Goal: Task Accomplishment & Management: Use online tool/utility

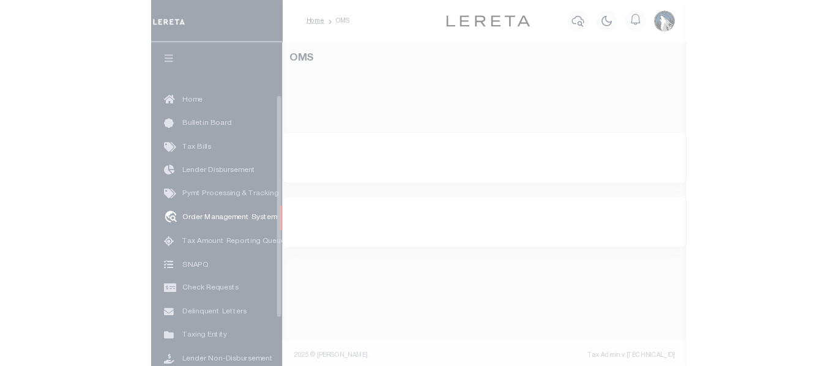
scroll to position [90, 0]
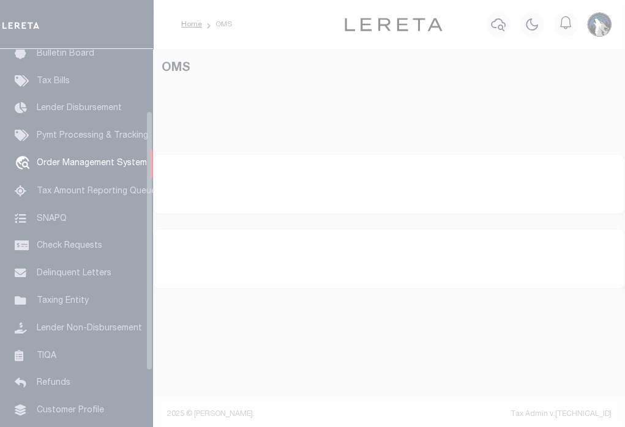
select select "200"
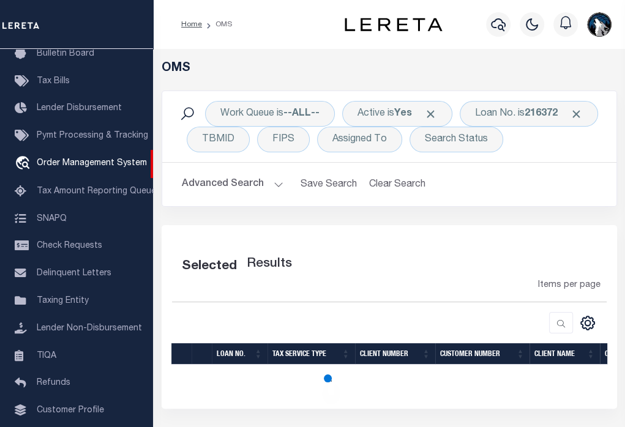
select select "200"
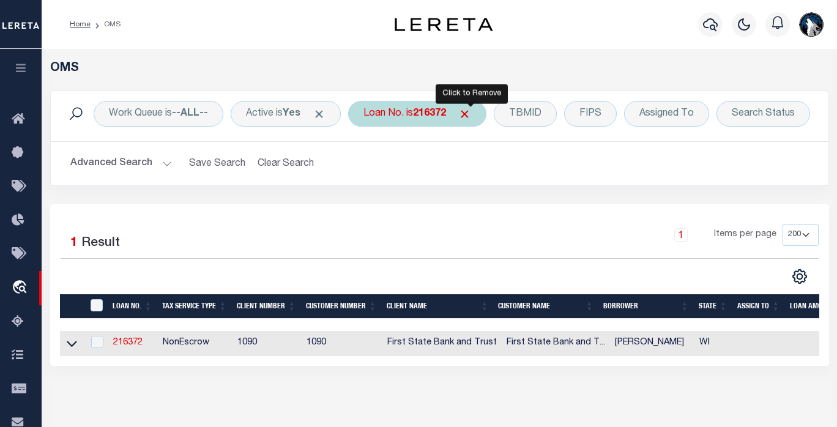
click at [471, 114] on span "Click to Remove" at bounding box center [464, 114] width 13 height 13
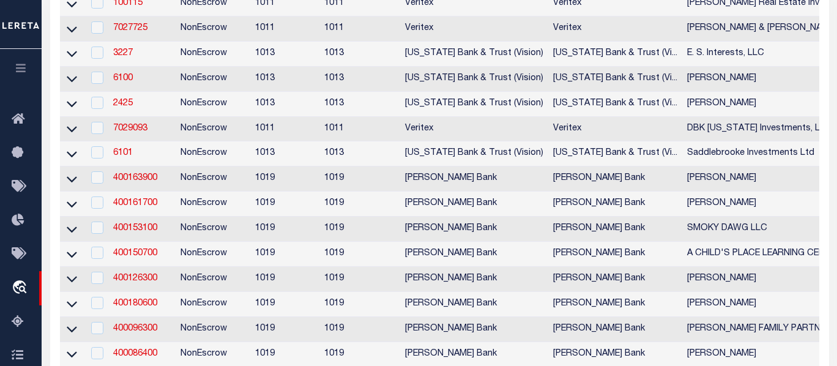
scroll to position [0, 0]
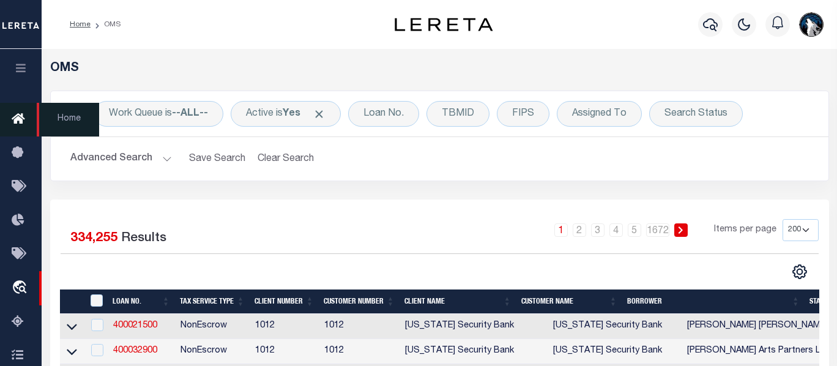
click at [18, 114] on icon at bounding box center [22, 119] width 20 height 15
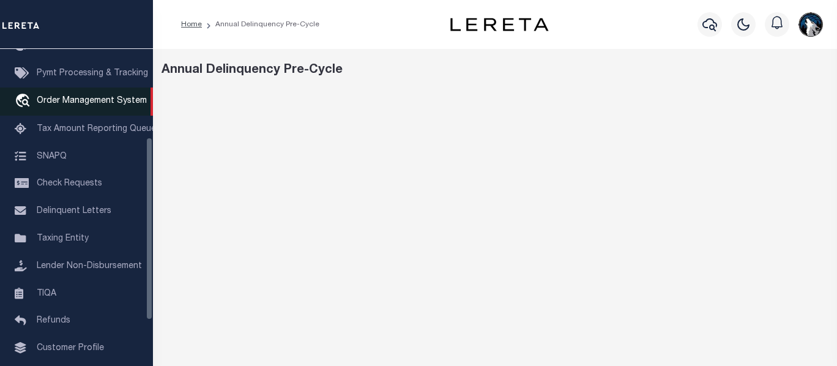
scroll to position [60, 0]
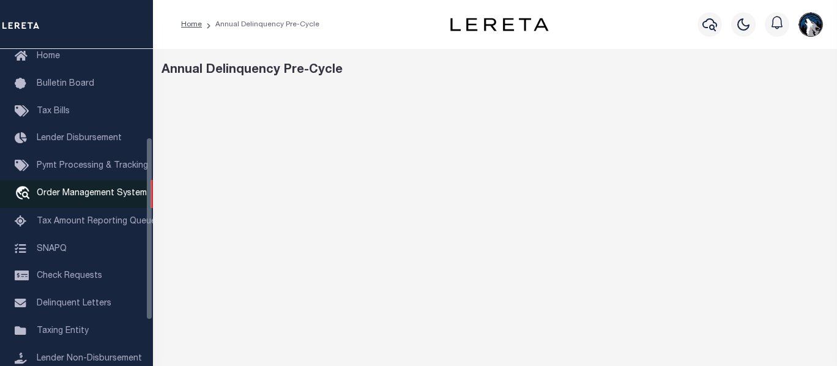
drag, startPoint x: 147, startPoint y: 174, endPoint x: 152, endPoint y: 209, distance: 35.2
click at [152, 209] on div "Home Bulletin Board Tax Bills Lender Disbursement Pymt Processing & Tracking tr…" at bounding box center [76, 207] width 153 height 317
click at [83, 195] on span "Order Management System" at bounding box center [92, 193] width 110 height 9
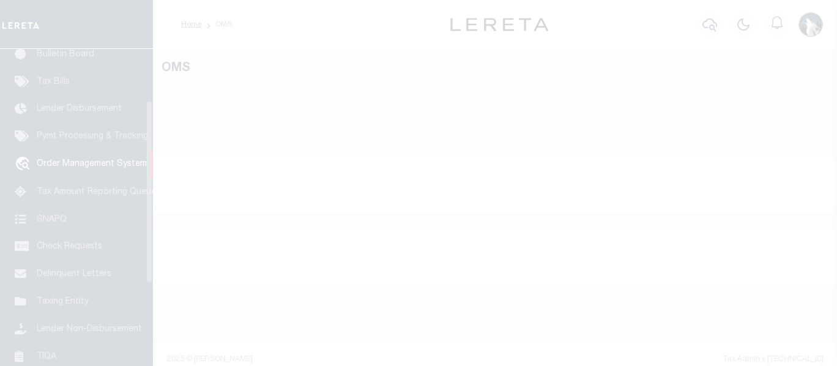
scroll to position [90, 0]
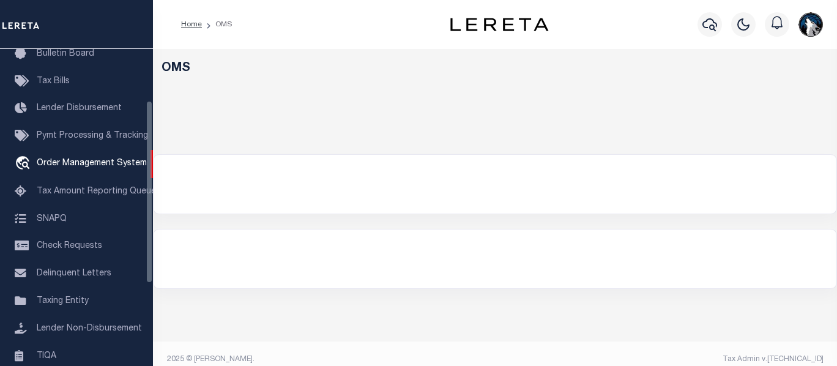
select select "200"
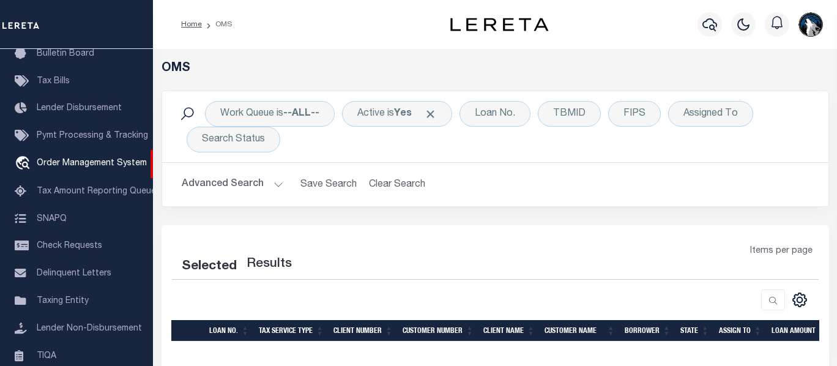
select select "200"
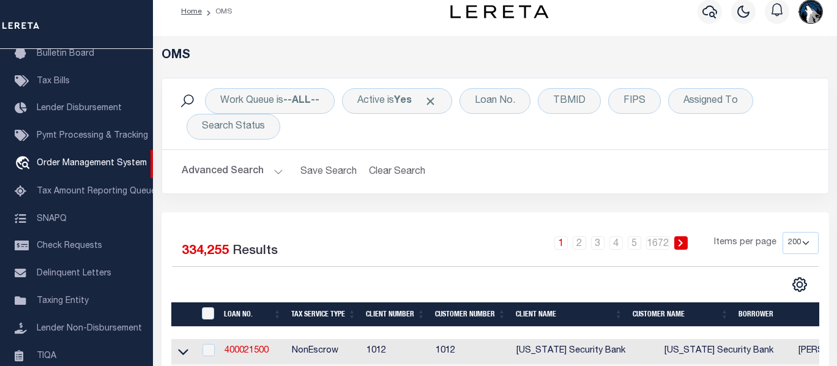
scroll to position [0, 0]
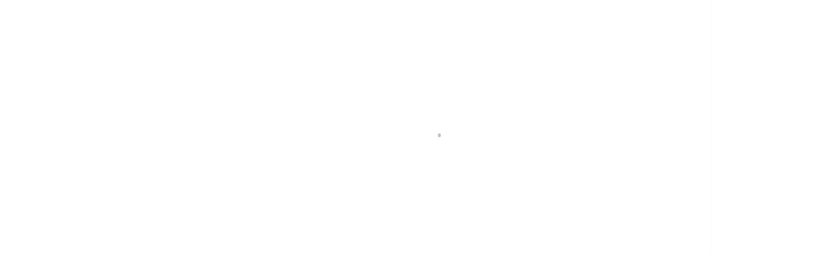
scroll to position [90, 0]
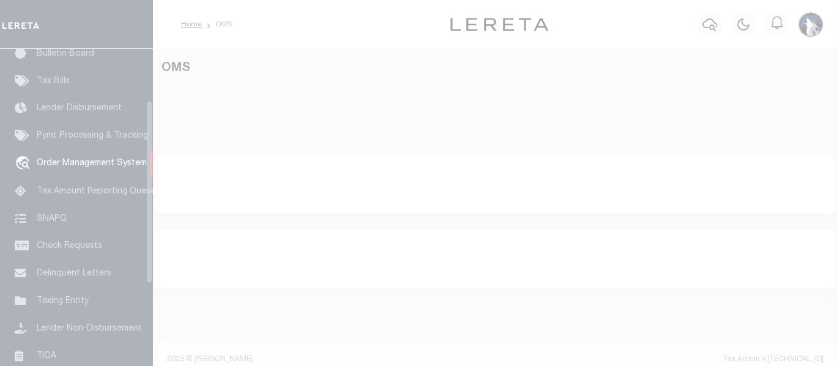
select select "200"
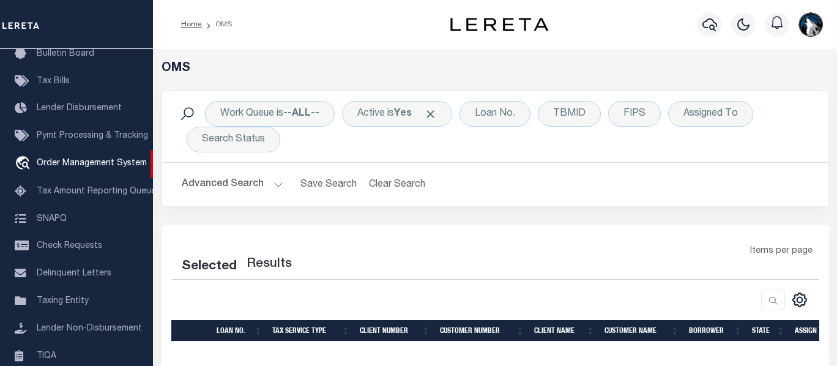
select select "200"
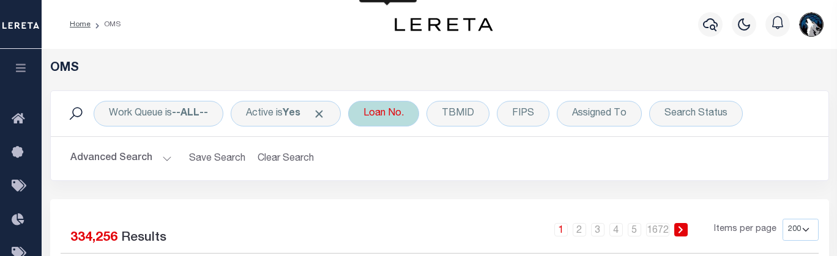
click at [384, 103] on div "Loan No." at bounding box center [383, 114] width 71 height 26
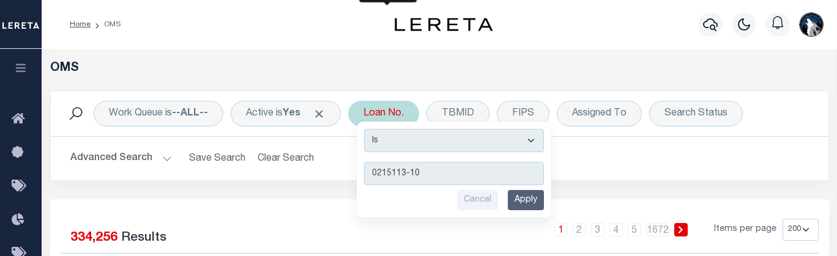
type input "0215113-10"
click at [543, 199] on input "Apply" at bounding box center [526, 200] width 36 height 20
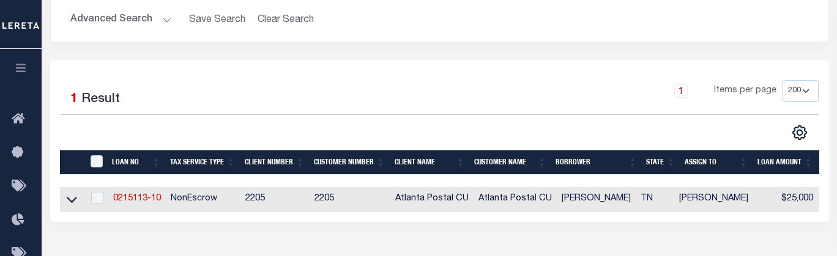
scroll to position [166, 0]
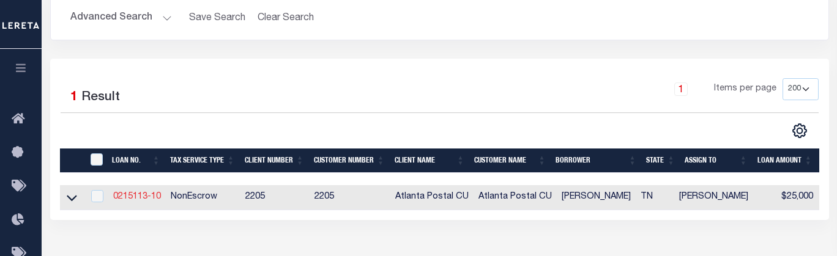
click at [147, 196] on link "0215113-10" at bounding box center [137, 197] width 48 height 9
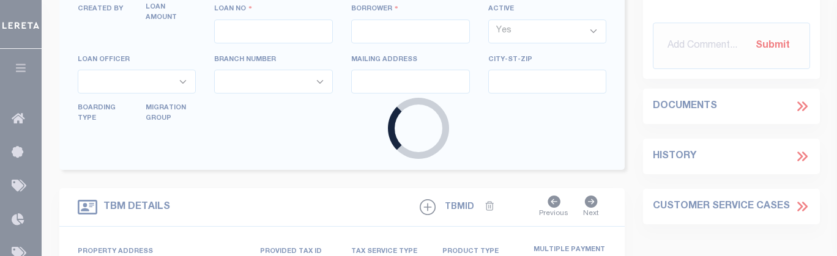
type input "0215113-10"
type input "COLLINS , AUNDRA"
select select
select select "NonEscrow"
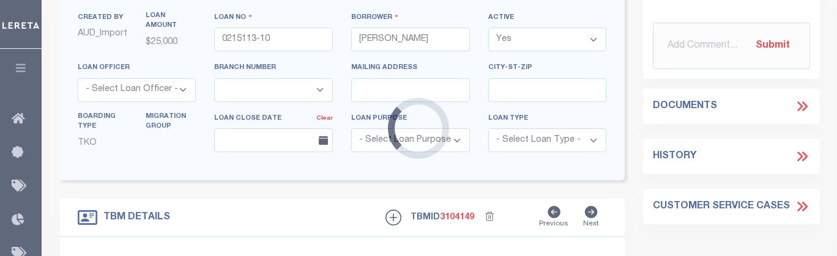
scroll to position [116, 0]
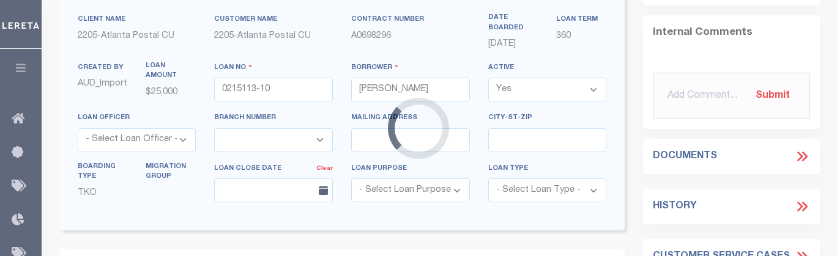
type input "228 MONTLAKE RD"
type input "065J A 033"
select select
type input "SODDY DAISY TN 373794234"
type input "TN"
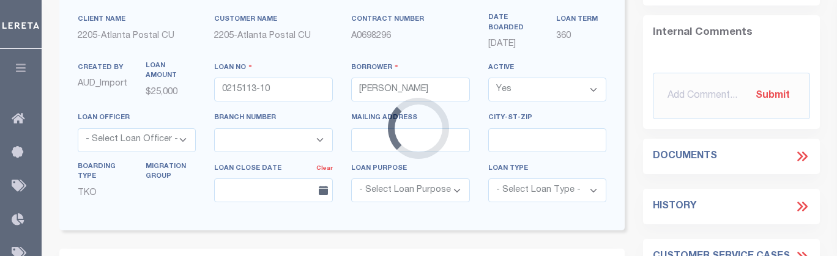
select select
type textarea "Liability subject to parcel provided"
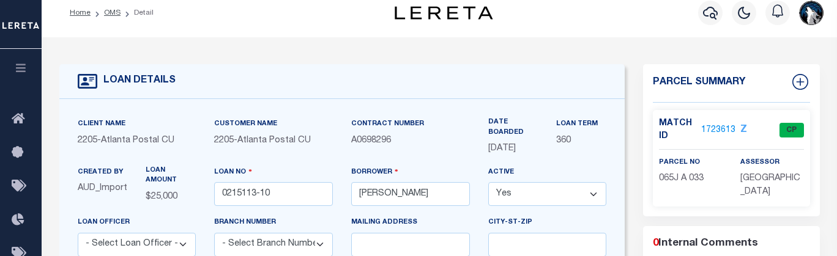
scroll to position [28, 0]
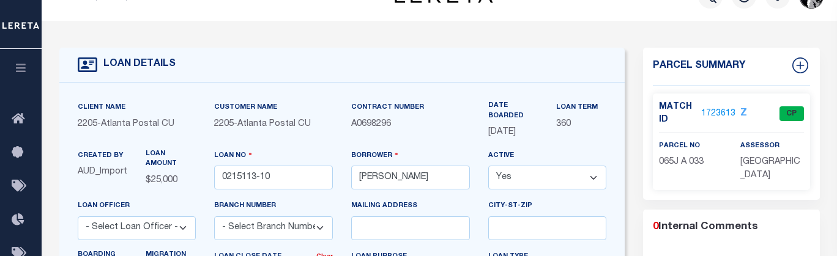
click at [720, 112] on link "1723613" at bounding box center [719, 114] width 34 height 13
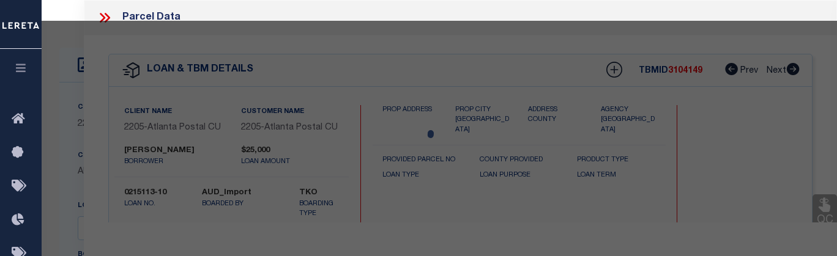
checkbox input "false"
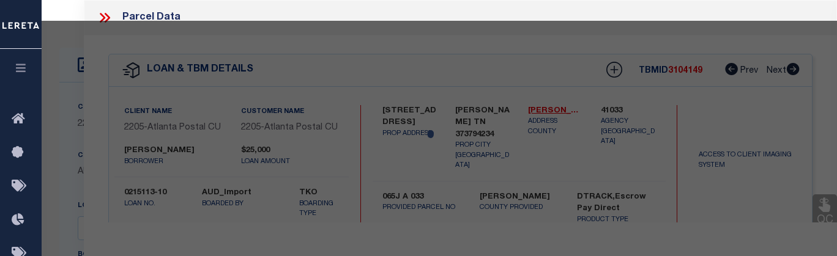
select select "CP"
type input "COLLINS AUNDRA SOTO"
select select
type input "228 MONTLAKE RD"
checkbox input "false"
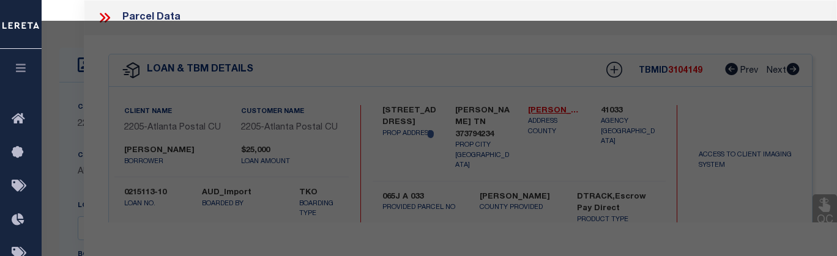
type input "SODDY DAISY TN 37379"
type textarea "1.3 acres"
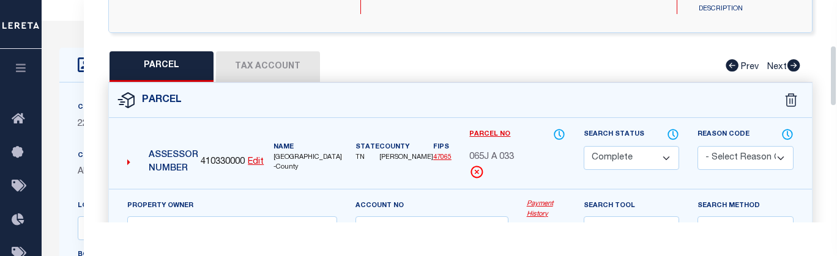
drag, startPoint x: 834, startPoint y: 37, endPoint x: 837, endPoint y: 102, distance: 65.0
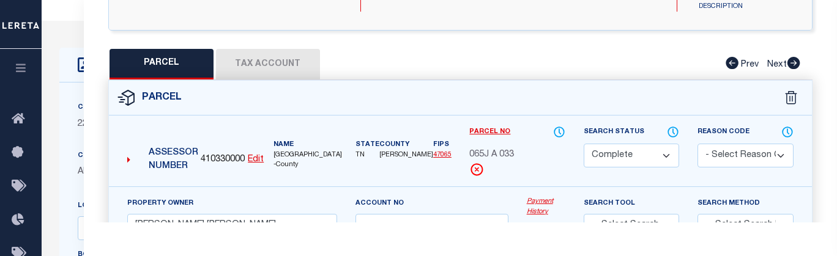
click at [284, 76] on button "Tax Account" at bounding box center [268, 64] width 104 height 31
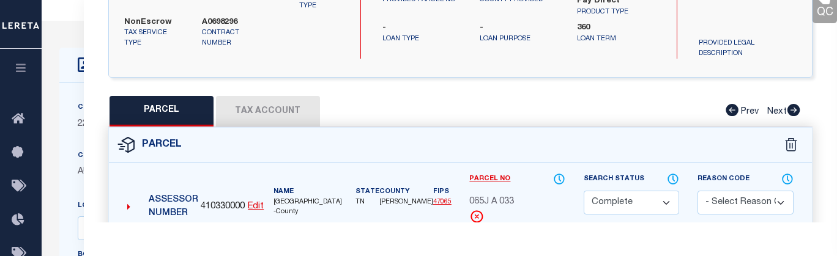
select select "100"
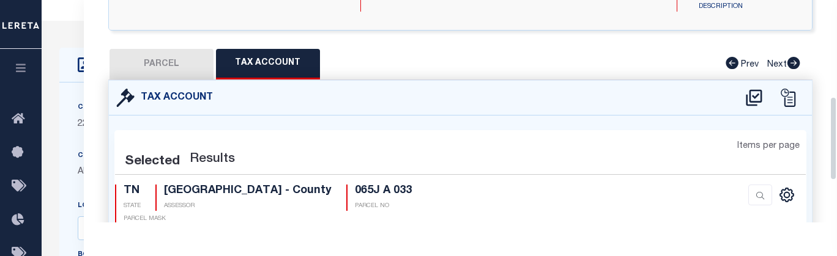
select select "100"
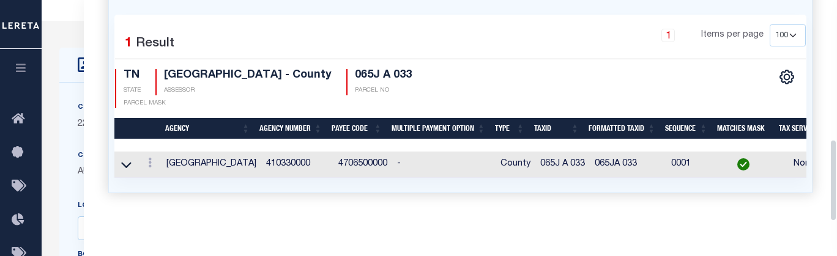
drag, startPoint x: 832, startPoint y: 135, endPoint x: 835, endPoint y: 165, distance: 30.1
click at [835, 165] on div "Parcel Data QC QC QC - Select Status - Ready to QC" at bounding box center [461, 111] width 754 height 223
click at [149, 158] on icon at bounding box center [150, 163] width 4 height 10
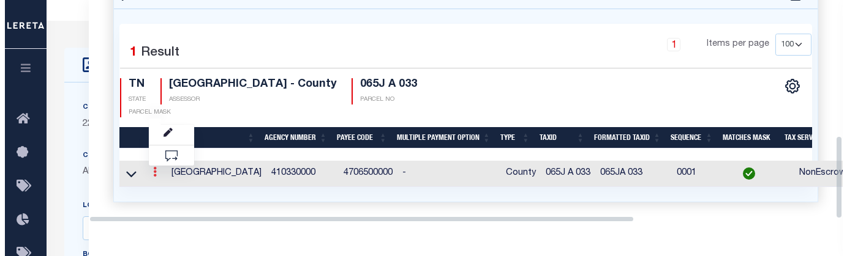
scroll to position [362, 0]
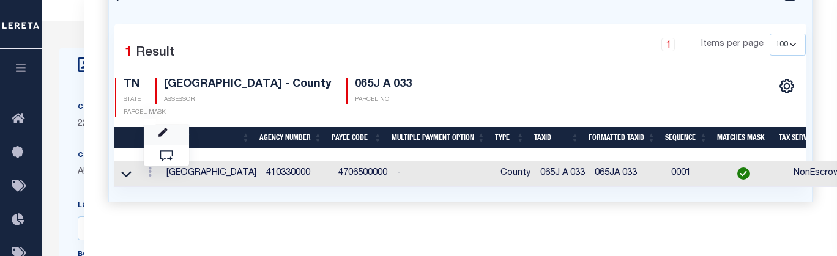
click at [167, 135] on link at bounding box center [166, 135] width 45 height 20
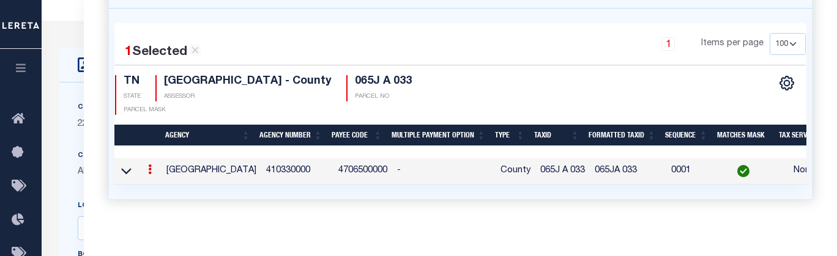
type input "065J A 033"
type textarea "$$$*****$$$X##X###"
checkbox input "true"
type input "XXXXX XXX XXXXXXXXXX*"
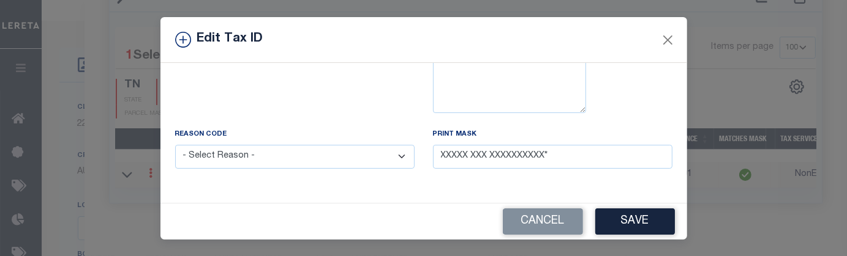
scroll to position [174, 0]
click at [393, 155] on select "- Select Reason - 099 - Other (Provide additional detail) ACT - Agency Changed …" at bounding box center [294, 156] width 239 height 24
select select "099"
click at [175, 144] on select "- Select Reason - 099 - Other (Provide additional detail) ACT - Agency Changed …" at bounding box center [294, 156] width 239 height 24
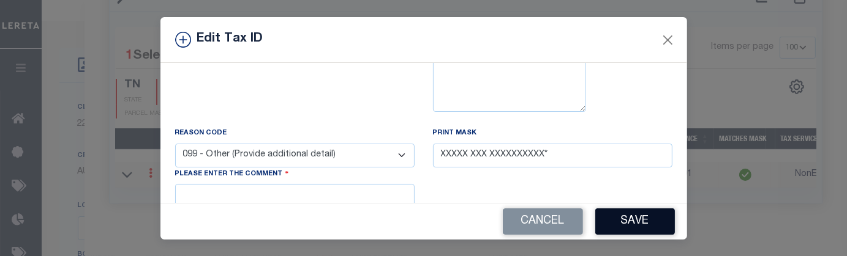
click at [627, 214] on button "Save" at bounding box center [635, 222] width 80 height 26
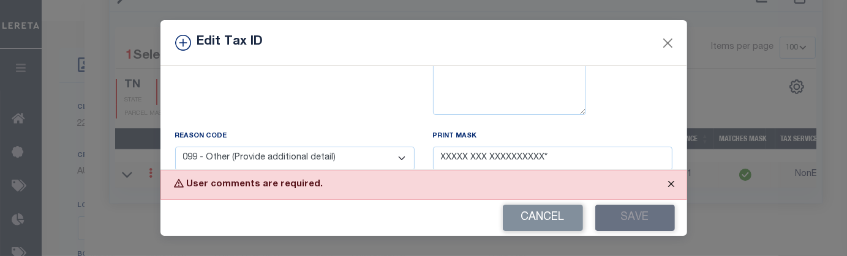
click at [673, 178] on button "Close" at bounding box center [671, 184] width 31 height 27
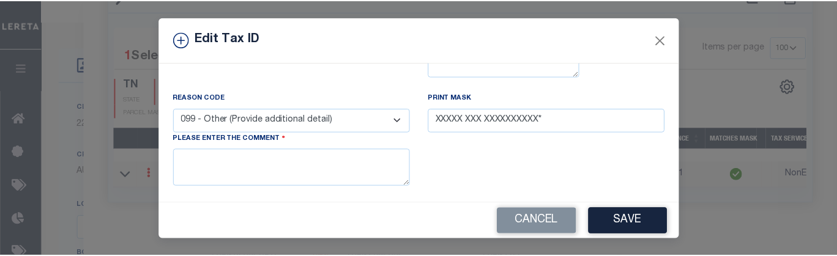
scroll to position [215, 0]
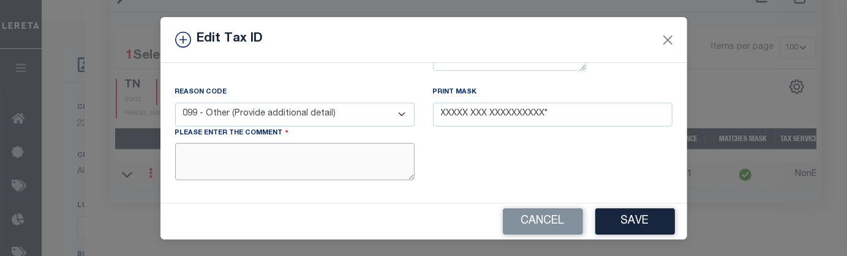
click at [337, 161] on textarea at bounding box center [294, 161] width 239 height 37
type textarea "updated"
click at [595, 224] on button "Save" at bounding box center [635, 222] width 80 height 26
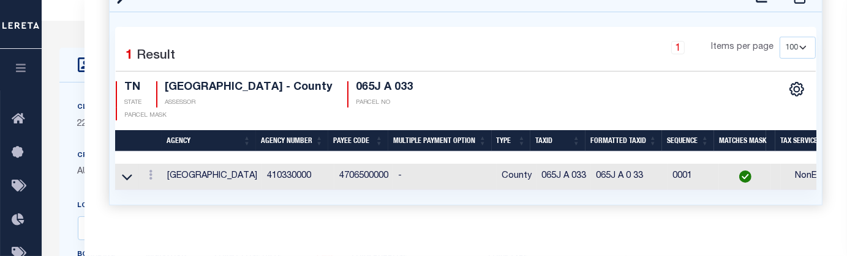
select select
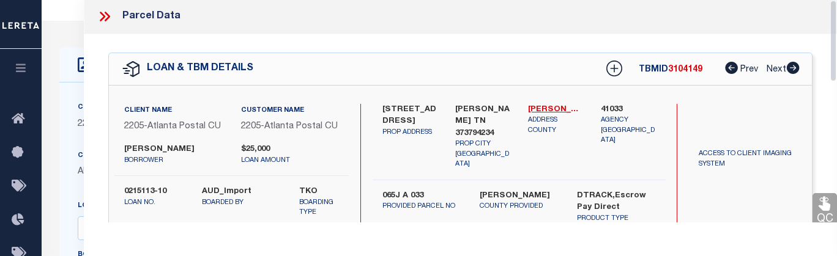
scroll to position [0, 0]
drag, startPoint x: 831, startPoint y: 167, endPoint x: 840, endPoint y: -19, distance: 186.3
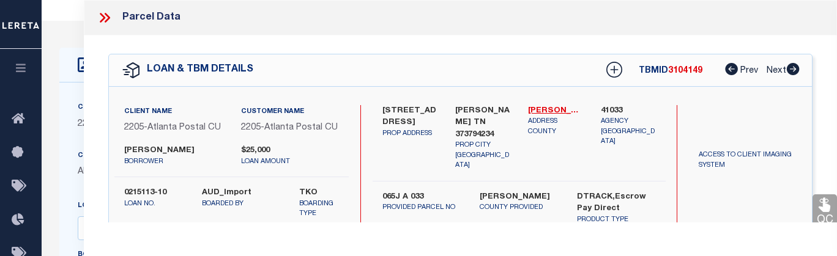
click at [105, 15] on icon at bounding box center [108, 18] width 6 height 10
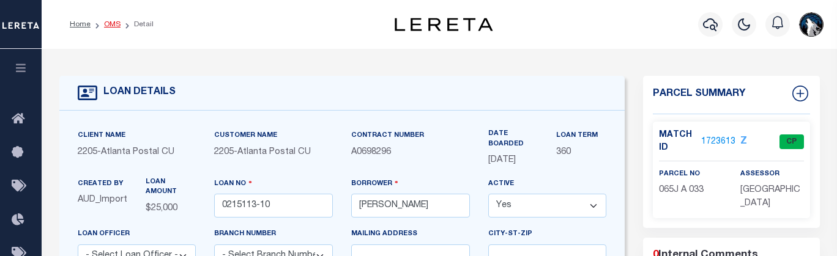
click at [115, 25] on link "OMS" at bounding box center [112, 24] width 17 height 7
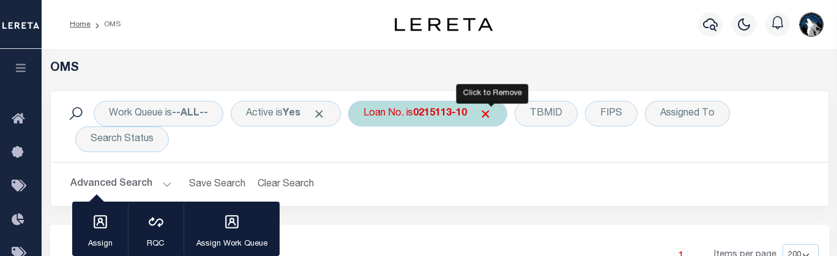
click at [492, 114] on span "Click to Remove" at bounding box center [485, 114] width 13 height 13
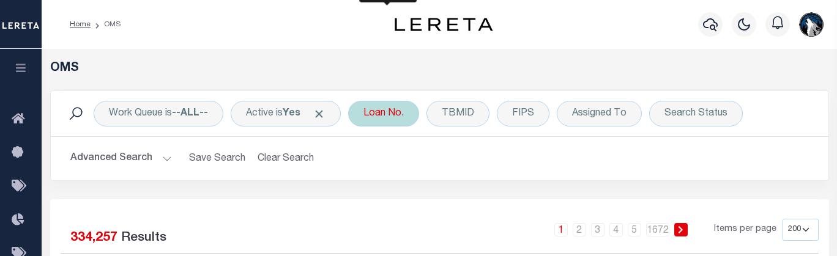
click at [388, 122] on div "Loan No." at bounding box center [383, 114] width 71 height 26
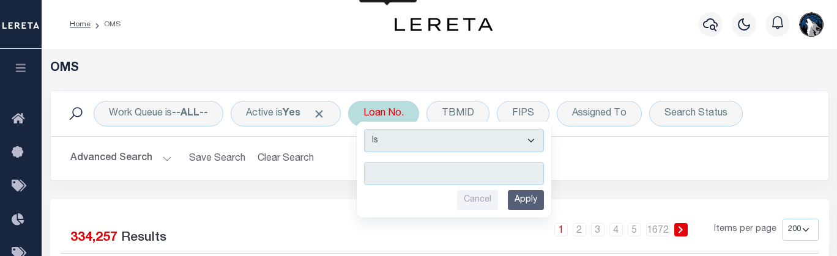
click at [405, 177] on input "text" at bounding box center [454, 173] width 180 height 23
type input "81433400"
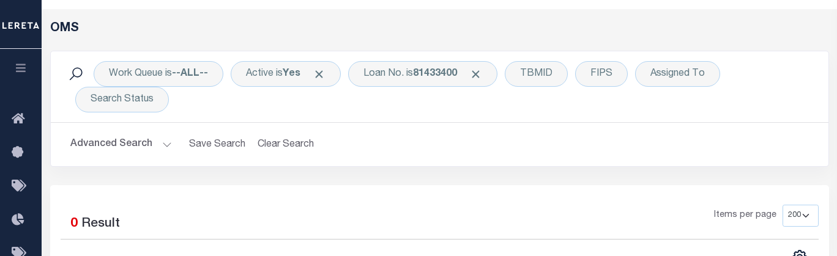
scroll to position [32, 0]
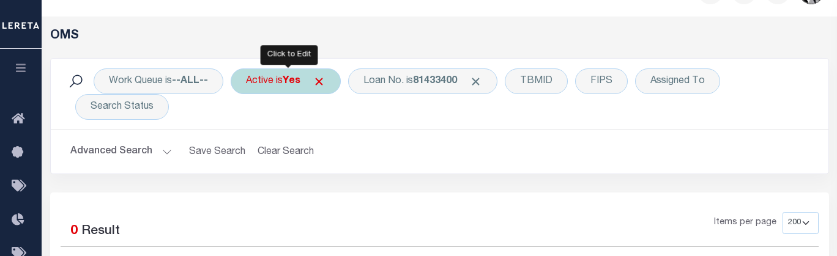
click at [309, 81] on div "Active is Yes" at bounding box center [286, 82] width 110 height 26
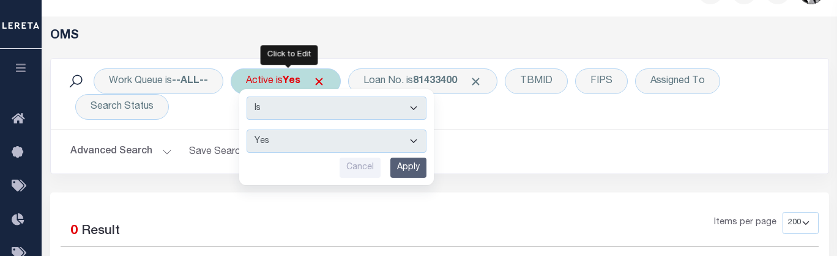
click at [415, 138] on select "Yes No" at bounding box center [337, 141] width 180 height 23
select select "false"
click at [248, 130] on select "Yes No" at bounding box center [337, 141] width 180 height 23
click at [419, 171] on input "Apply" at bounding box center [409, 168] width 36 height 20
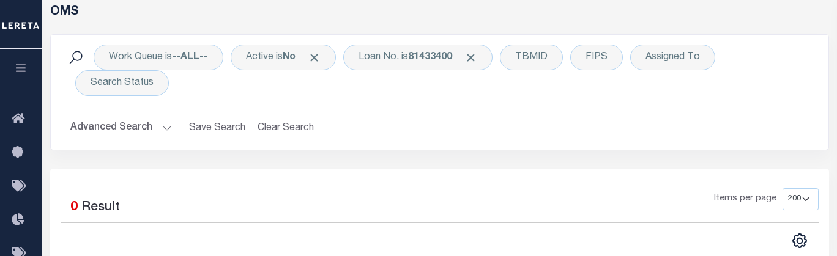
scroll to position [51, 0]
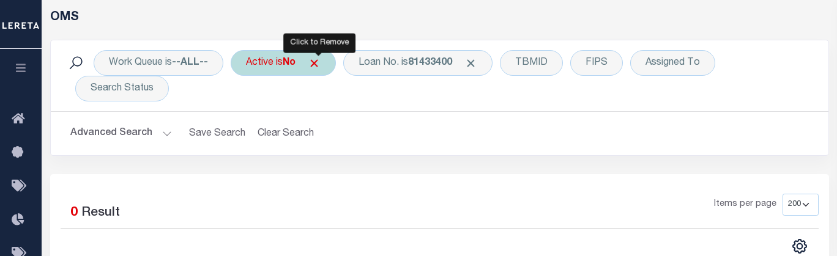
click at [321, 61] on span "Click to Remove" at bounding box center [314, 63] width 13 height 13
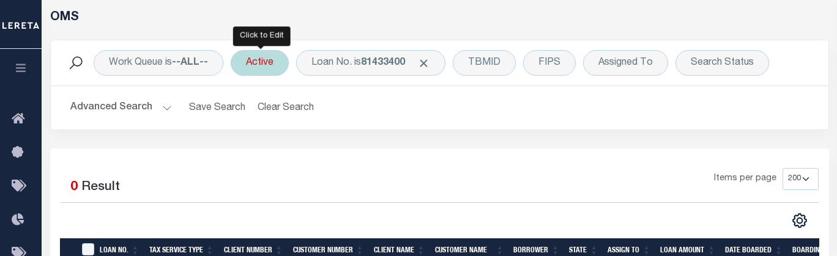
click at [259, 66] on div "Active" at bounding box center [260, 63] width 58 height 26
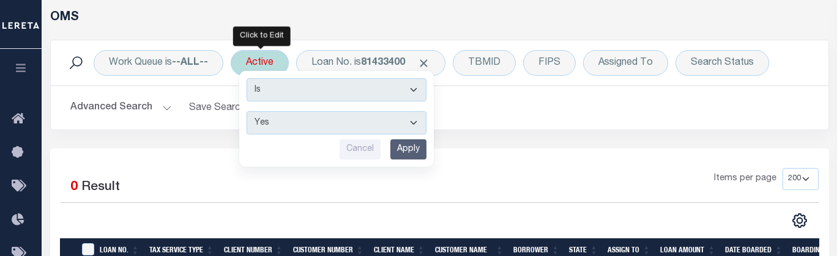
click at [406, 151] on input "Apply" at bounding box center [409, 150] width 36 height 20
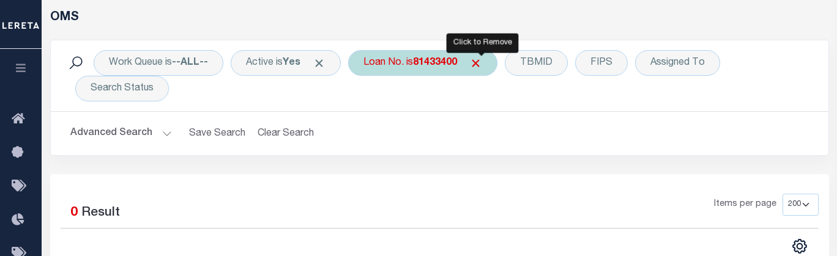
click at [481, 64] on span "Click to Remove" at bounding box center [476, 63] width 13 height 13
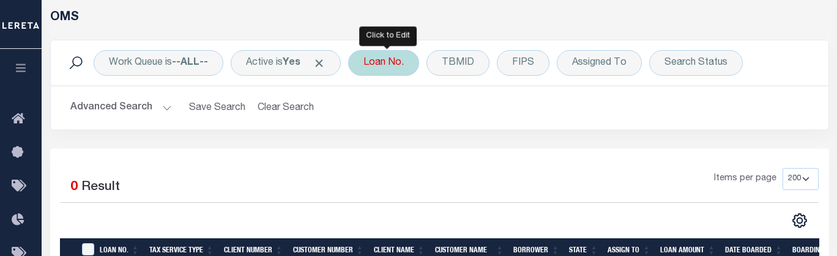
click at [382, 70] on div "Loan No." at bounding box center [383, 63] width 71 height 26
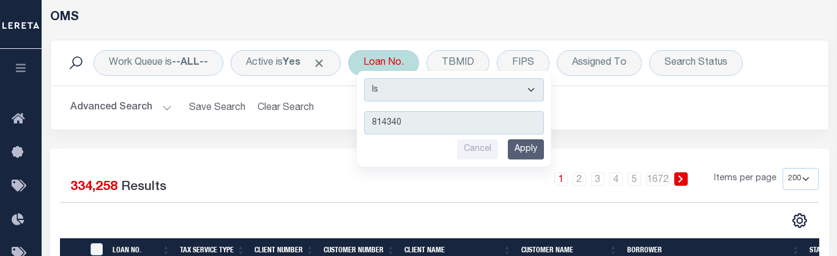
type input "8143400"
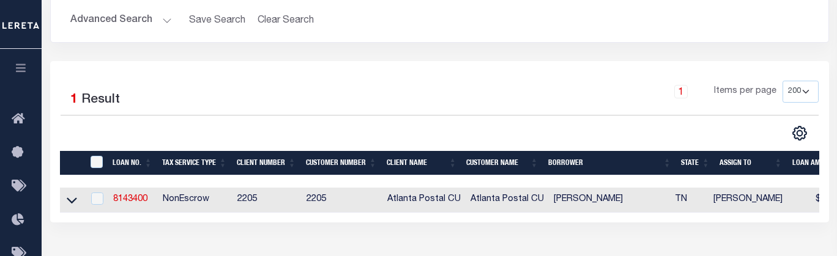
scroll to position [166, 0]
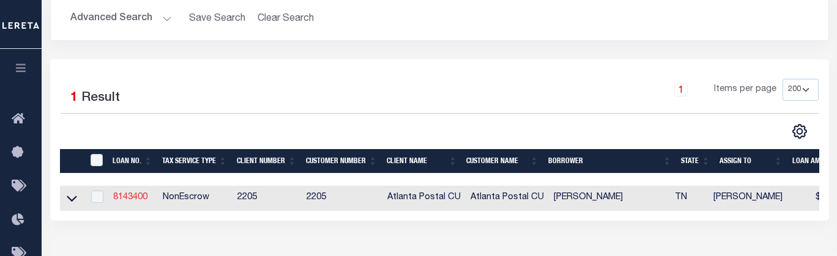
click at [123, 195] on link "8143400" at bounding box center [130, 197] width 34 height 9
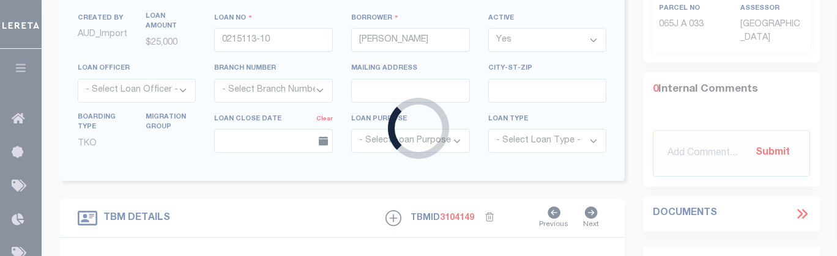
type input "8143400"
type input "DIXON , MARGARET KARLEEN"
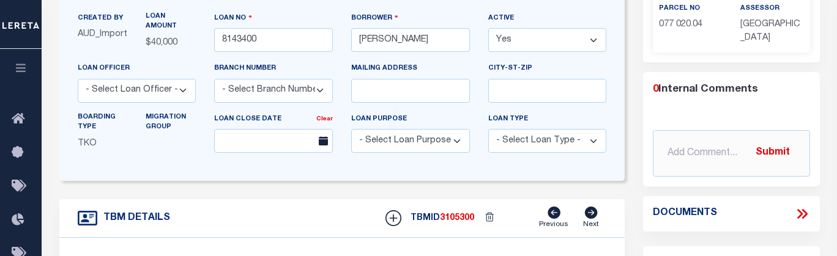
type input "7244 SIMS RD"
type input "077 020.04"
select select
type input "HARRISON TN 373417942"
select select
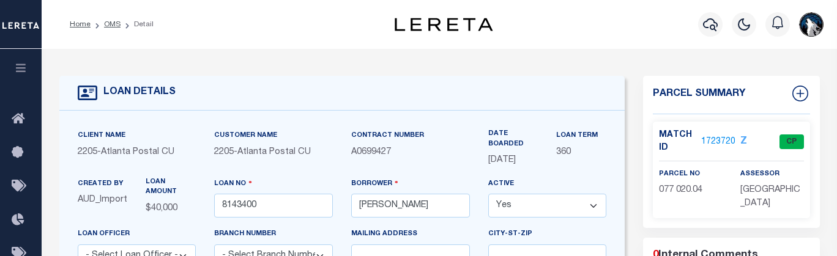
click at [727, 143] on link "1723720" at bounding box center [719, 142] width 34 height 13
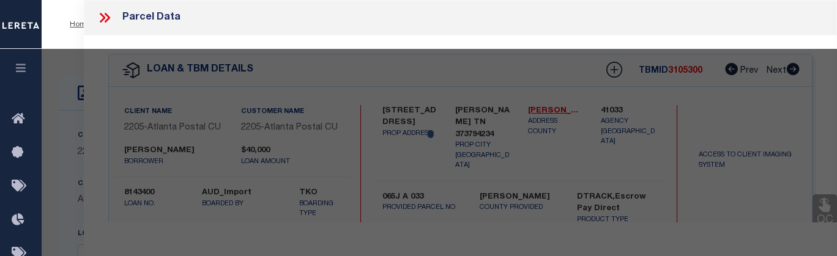
select select "AS"
checkbox input "false"
select select "CP"
type input "GOOD JASON S & BRENDA S"
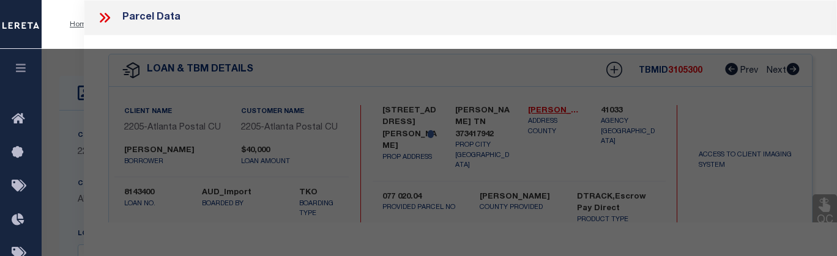
select select
type input "7244 SIMS RD"
checkbox input "false"
type input "HARRISON TN 37341"
type textarea "(15.72 acres)"
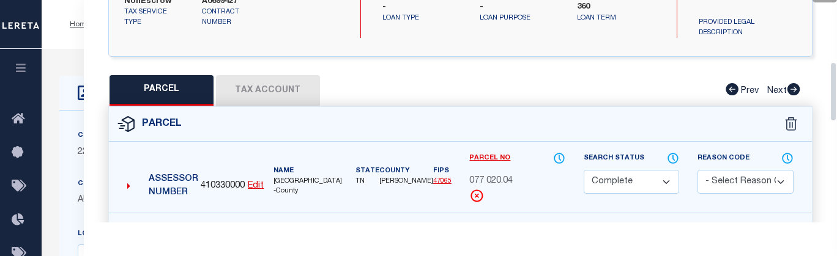
scroll to position [242, 0]
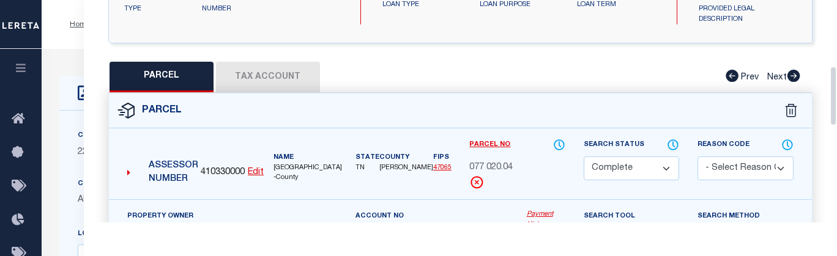
drag, startPoint x: 832, startPoint y: 23, endPoint x: 843, endPoint y: 89, distance: 66.9
click at [290, 88] on button "Tax Account" at bounding box center [268, 77] width 104 height 31
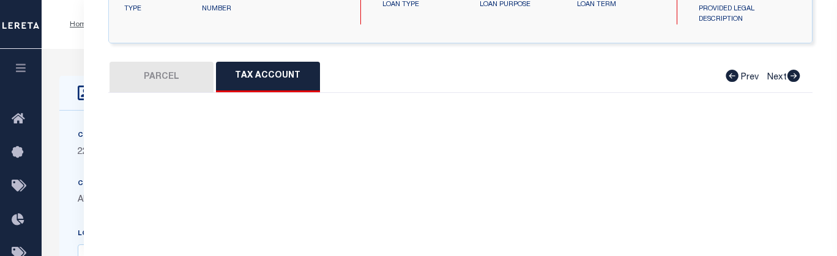
select select "100"
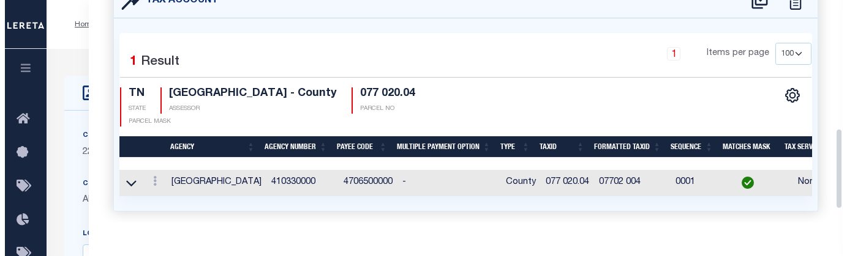
scroll to position [356, 0]
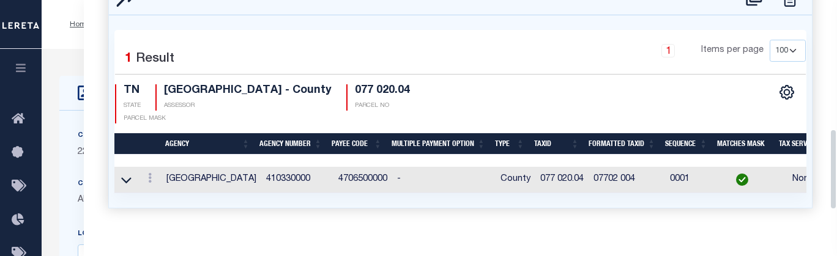
drag, startPoint x: 835, startPoint y: 123, endPoint x: 837, endPoint y: 164, distance: 41.1
click at [837, 164] on div "Parcel Data QC QC QC - Select Status - Ready to QC" at bounding box center [461, 111] width 754 height 223
click at [151, 183] on icon at bounding box center [150, 178] width 4 height 10
click at [160, 201] on icon "" at bounding box center [163, 196] width 9 height 9
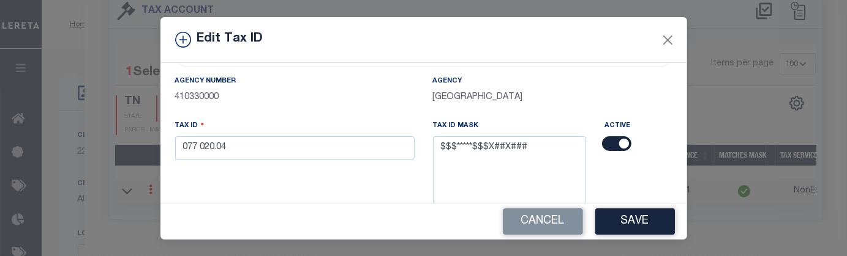
scroll to position [84, 0]
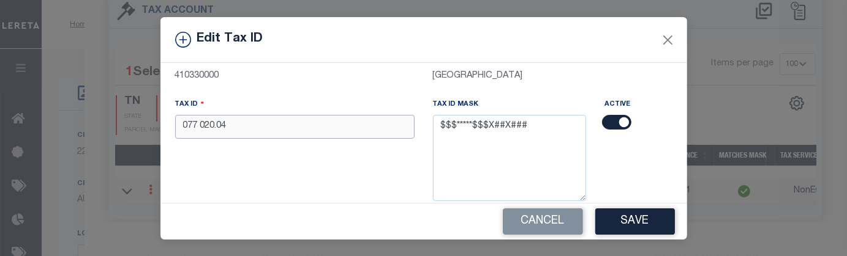
click at [280, 125] on input "077 020.04" at bounding box center [294, 127] width 239 height 24
type input "0"
type input "077 020.04"
click at [637, 226] on button "Save" at bounding box center [635, 222] width 80 height 26
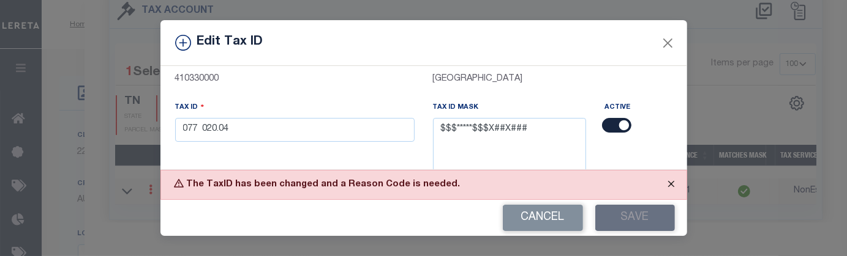
click at [671, 184] on button "Close" at bounding box center [671, 184] width 31 height 27
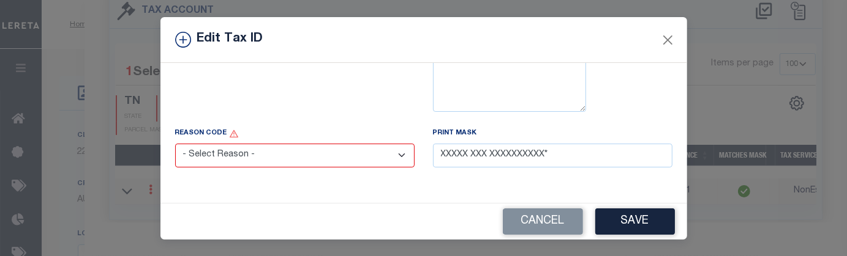
scroll to position [176, 0]
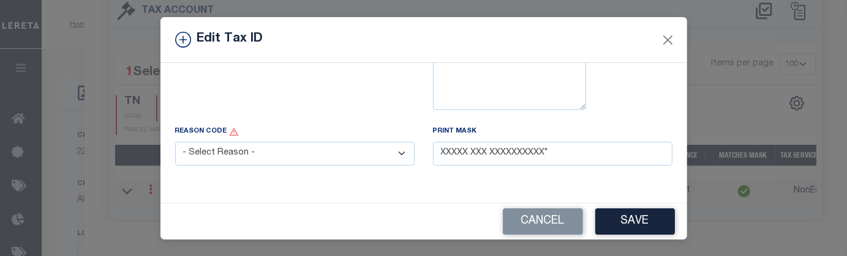
click at [393, 153] on select "- Select Reason - 099 - Other (Provide additional detail) ACT - Agency Changed …" at bounding box center [294, 154] width 239 height 24
select select "099"
click at [175, 143] on select "- Select Reason - 099 - Other (Provide additional detail) ACT - Agency Changed …" at bounding box center [294, 154] width 239 height 24
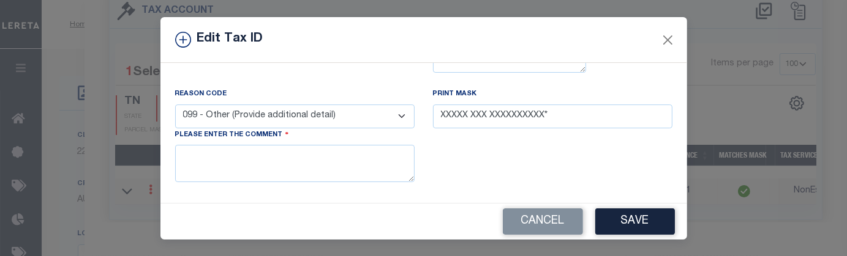
scroll to position [230, 0]
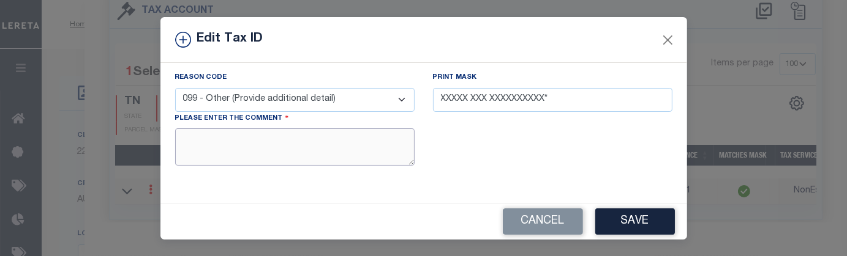
click at [318, 152] on textarea at bounding box center [294, 147] width 239 height 37
type textarea "formatted"
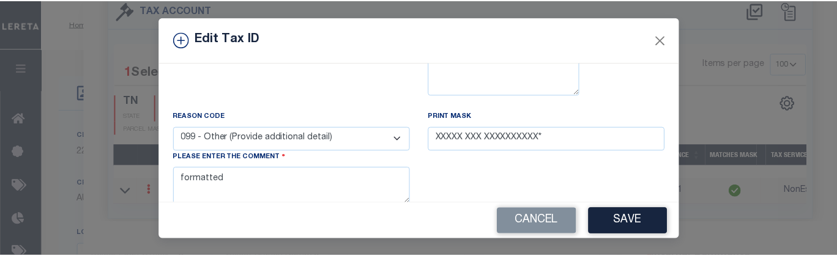
scroll to position [188, 0]
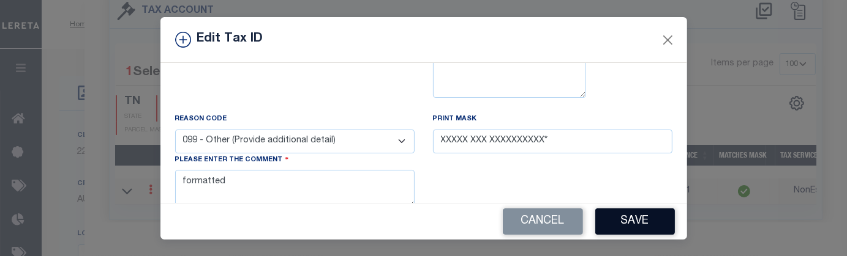
click at [642, 210] on button "Save" at bounding box center [635, 222] width 80 height 26
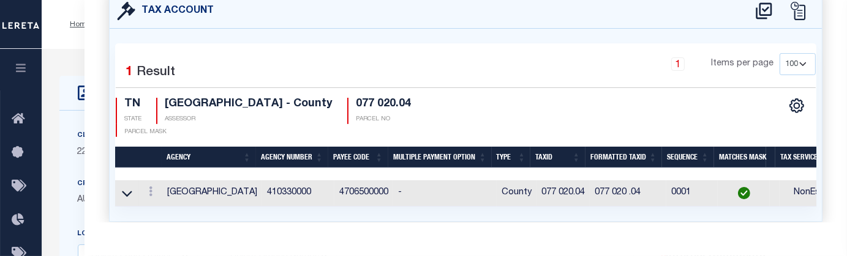
select select
type textarea "TAX ID Update last comment: formatted"
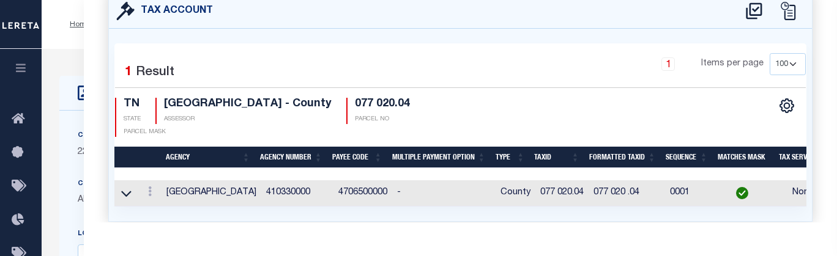
scroll to position [356, 0]
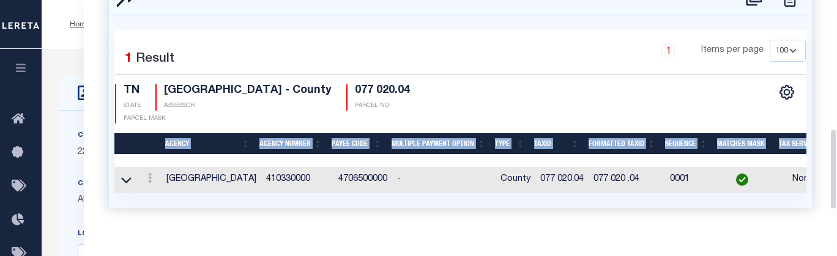
drag, startPoint x: 831, startPoint y: 153, endPoint x: 833, endPoint y: 135, distance: 18.5
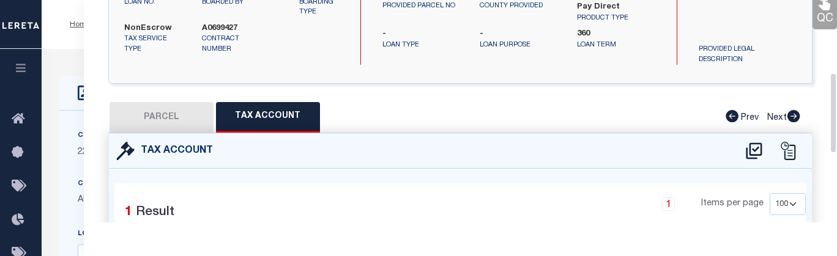
scroll to position [0, 0]
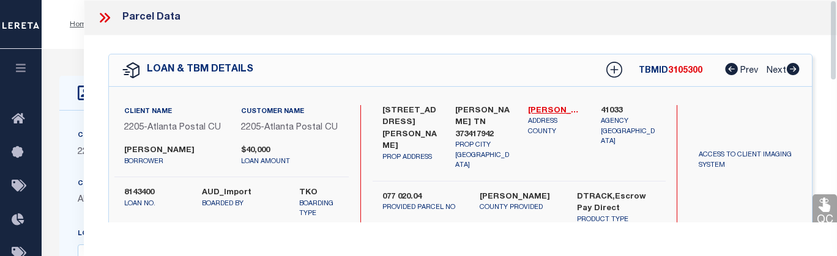
drag, startPoint x: 834, startPoint y: 152, endPoint x: 818, endPoint y: -32, distance: 185.5
click at [97, 18] on icon at bounding box center [105, 18] width 16 height 16
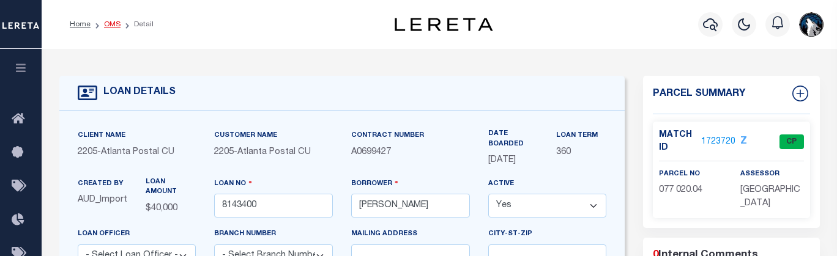
click at [114, 25] on link "OMS" at bounding box center [112, 24] width 17 height 7
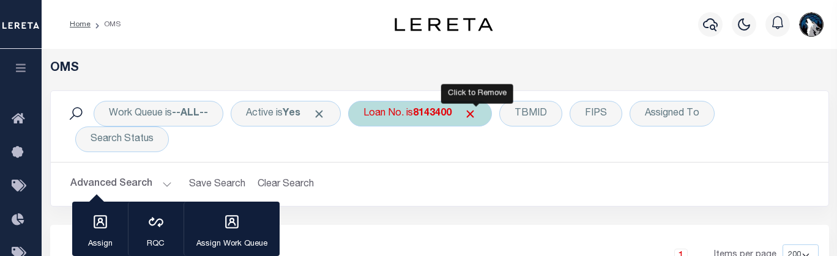
click at [477, 118] on span "Click to Remove" at bounding box center [470, 114] width 13 height 13
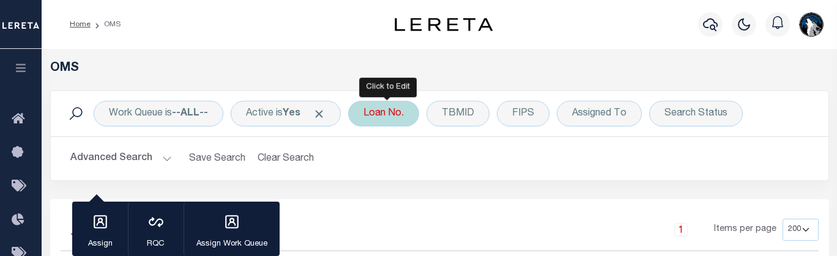
click at [404, 123] on div "Loan No." at bounding box center [383, 114] width 71 height 26
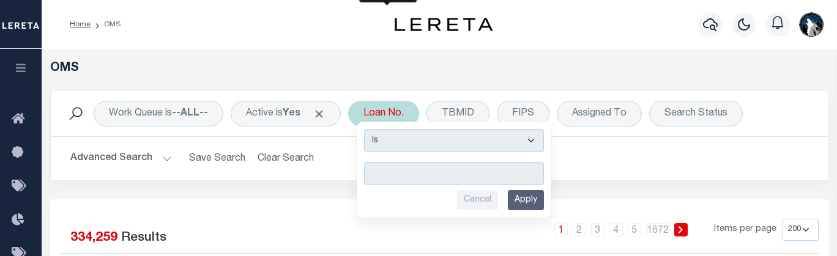
click at [397, 172] on input "text" at bounding box center [454, 173] width 180 height 23
type input "4416"
click at [520, 193] on input "Apply" at bounding box center [526, 200] width 36 height 20
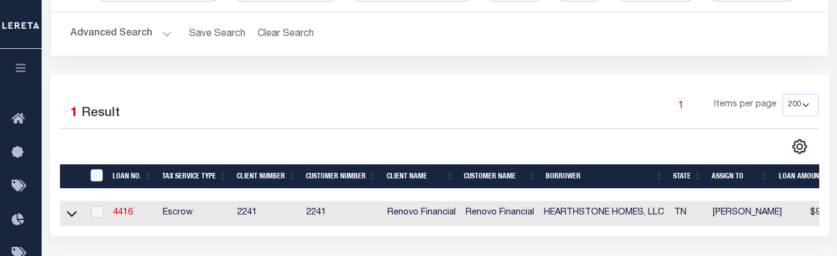
scroll to position [129, 0]
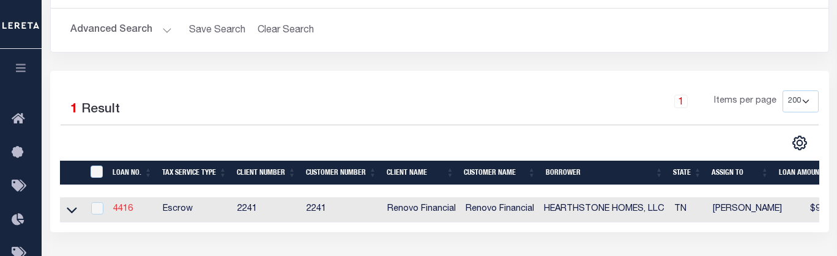
click at [127, 211] on link "4416" at bounding box center [123, 209] width 20 height 9
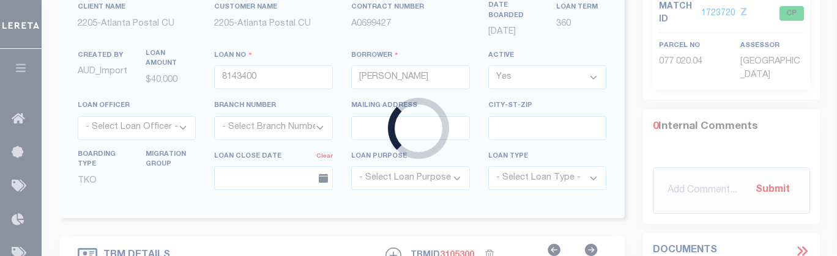
type input "4416"
type input "HEARTHSTONE HOMES, LLC"
select select
type input "8040 Badia Lane"
type input "Ooltewah TN 37363"
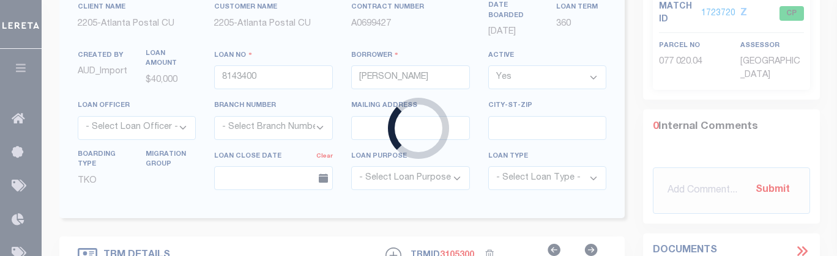
select select "Escrow"
type input "8524 Lexie Lane"
type input "104B A 028"
select select
type input "Ooltewah, TN 37363"
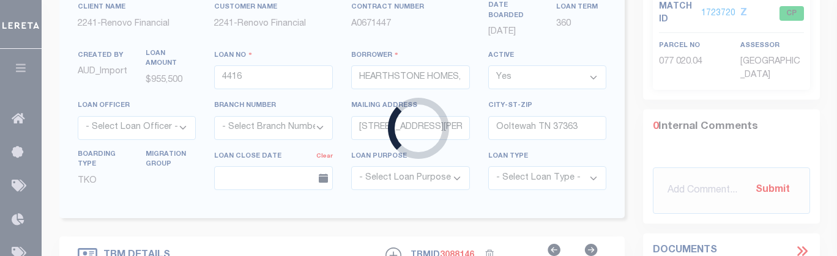
type input "a0k2L00001Uyp4T"
select select
select select "25066"
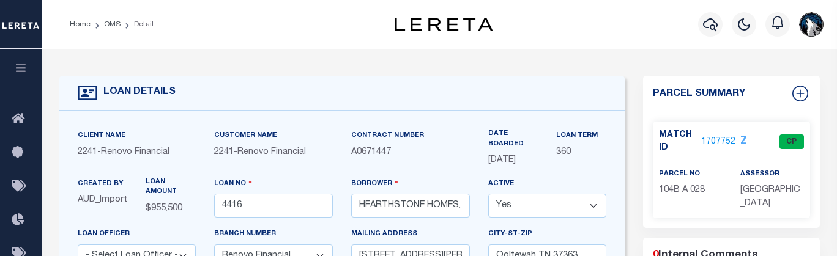
click at [723, 140] on link "1707752" at bounding box center [719, 142] width 34 height 13
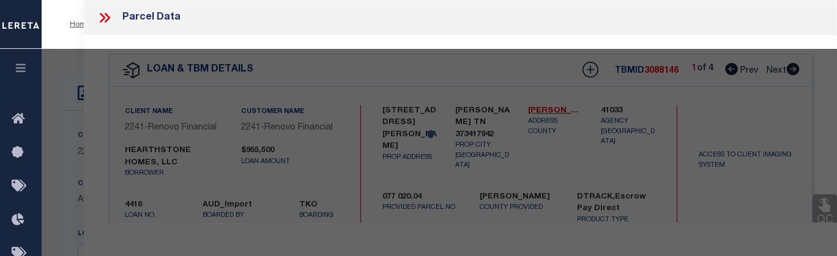
select select "AS"
checkbox input "false"
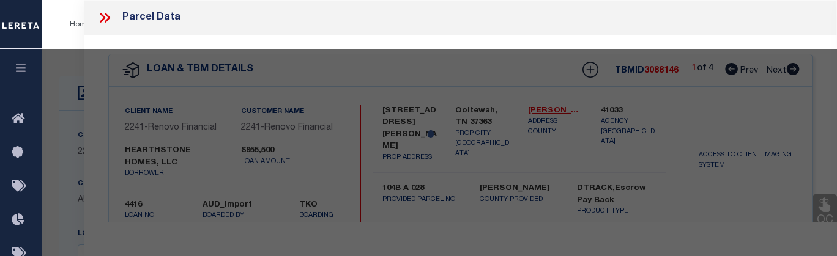
select select "CP"
type input "HEARTHSTONE HOMES LLC"
select select
type input "8524 LEXIE LN"
checkbox input "false"
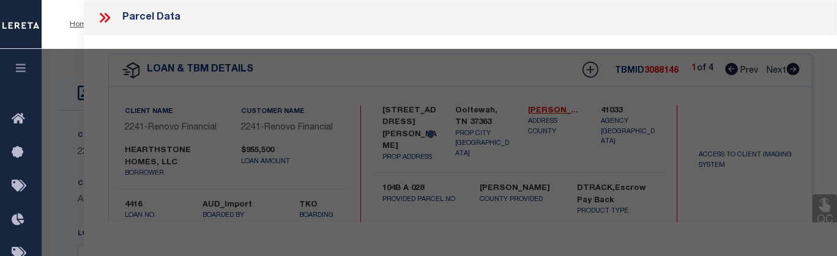
type input "TN"
type textarea "LT 82 GEORGETOWN LANDING PB83 PG16 OUT OF 104-80 FOR 2007"
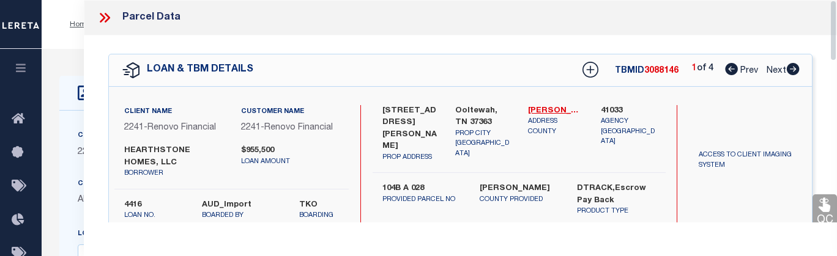
drag, startPoint x: 832, startPoint y: 26, endPoint x: 820, endPoint y: -17, distance: 44.6
drag, startPoint x: 837, startPoint y: 35, endPoint x: 835, endPoint y: 17, distance: 17.8
click at [105, 22] on icon at bounding box center [108, 18] width 6 height 10
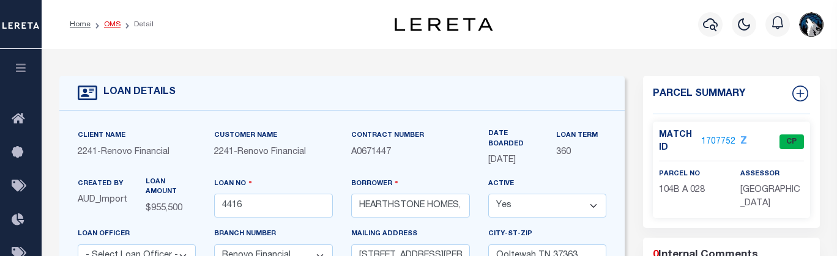
click at [109, 21] on link "OMS" at bounding box center [112, 24] width 17 height 7
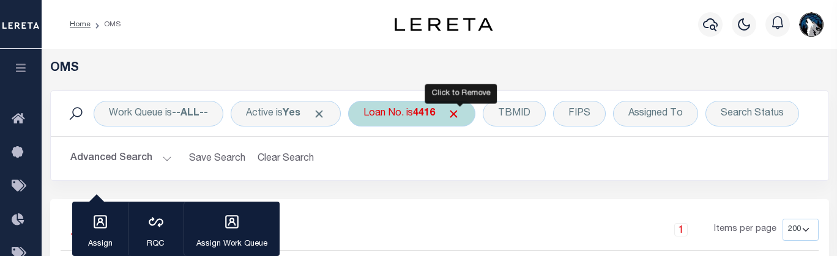
click at [460, 110] on span "Click to Remove" at bounding box center [453, 114] width 13 height 13
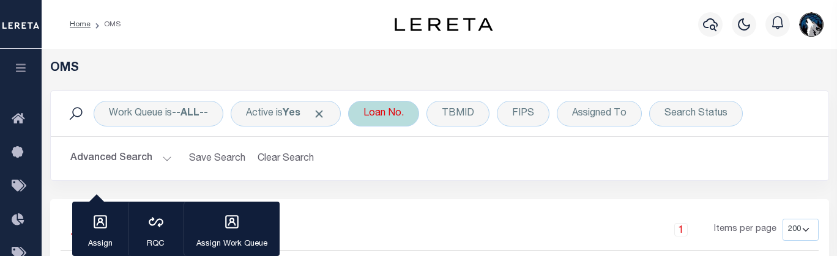
click at [381, 114] on div "Loan No." at bounding box center [383, 114] width 71 height 26
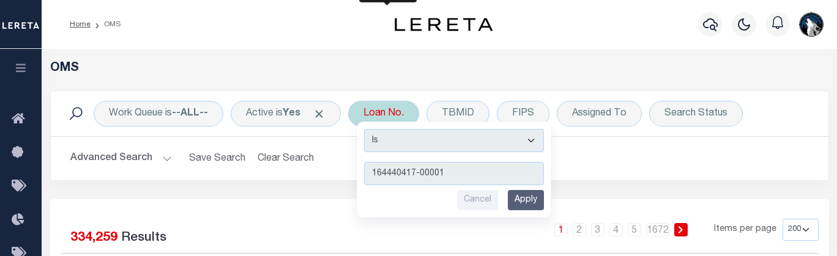
type input "164440417-00001"
click at [531, 192] on input "Apply" at bounding box center [526, 200] width 36 height 20
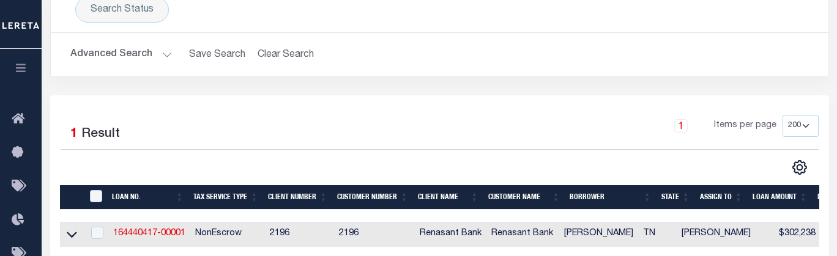
scroll to position [129, 0]
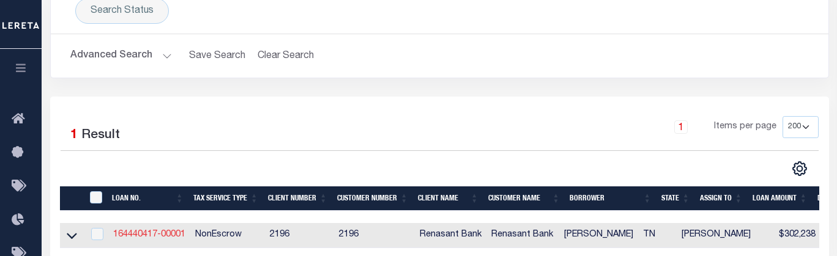
click at [176, 233] on link "164440417-00001" at bounding box center [149, 235] width 72 height 9
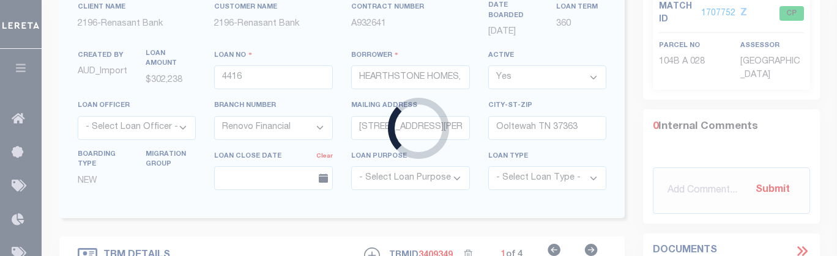
type input "164440417-00001"
type input "BAINES, MICHAEL F"
select select
select select "10"
select select "NonEscrow"
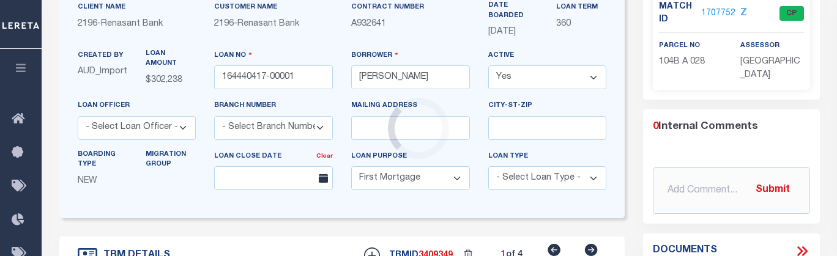
scroll to position [52, 0]
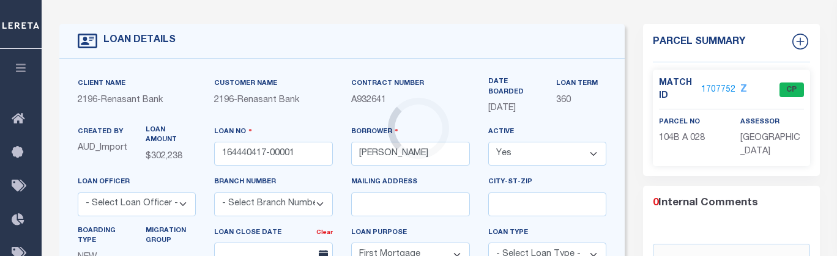
type input "150 MCCLAIN COURT"
select select
type input "GRAY TN 37615"
select select
select select "5109"
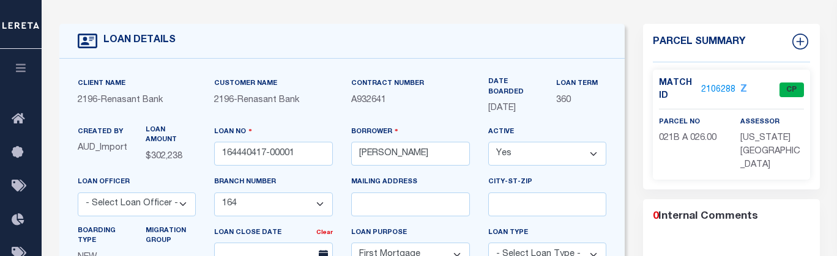
scroll to position [0, 0]
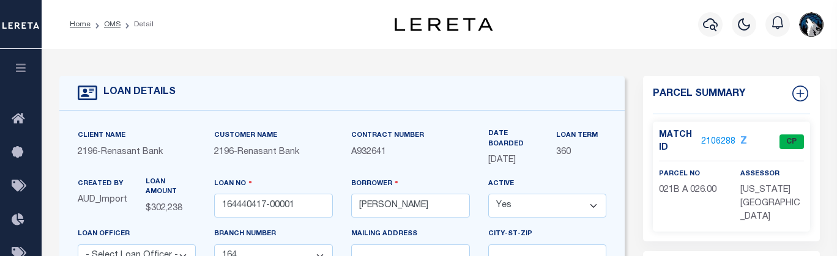
click at [720, 137] on link "2106288" at bounding box center [719, 142] width 34 height 13
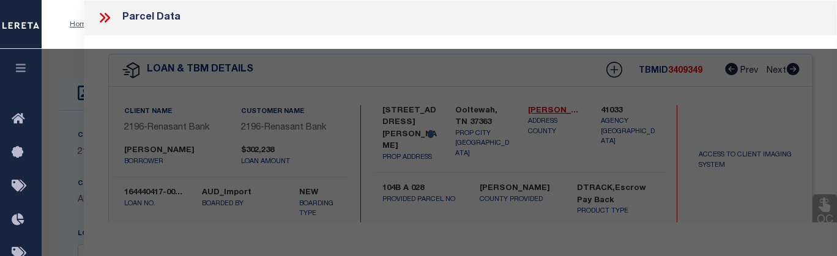
select select "AS"
checkbox input "false"
select select "CP"
type input "JOHNSON KENNETH & PATRICIA"
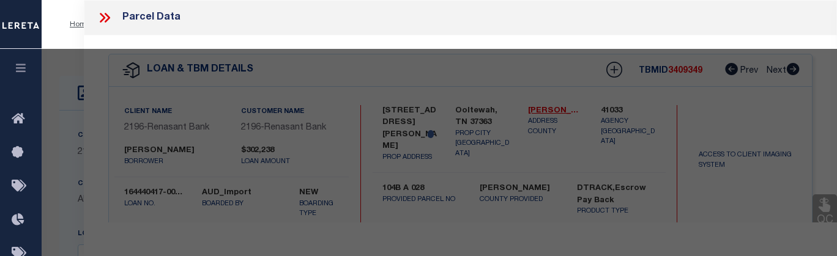
select select
type input "150 MCCLAIN CT"
checkbox input "false"
type input "GRAY TN 37615"
type textarea "DANIEL BOONE SEC 3 6-A"
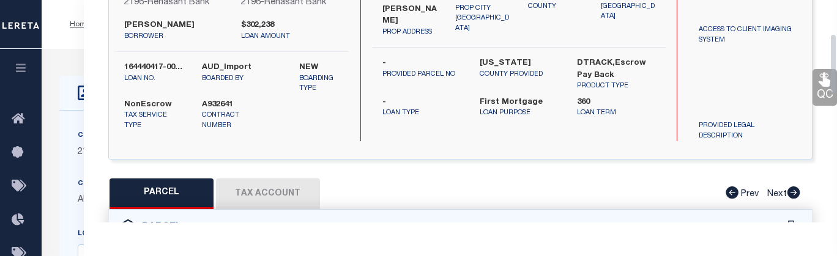
scroll to position [187, 0]
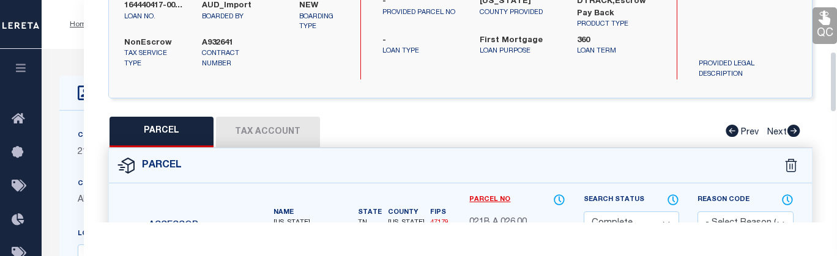
drag, startPoint x: 836, startPoint y: 34, endPoint x: 837, endPoint y: 86, distance: 52.0
click at [291, 124] on button "Tax Account" at bounding box center [268, 132] width 104 height 31
select select "100"
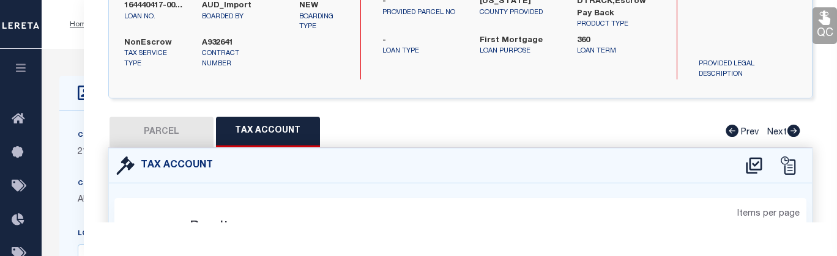
select select "100"
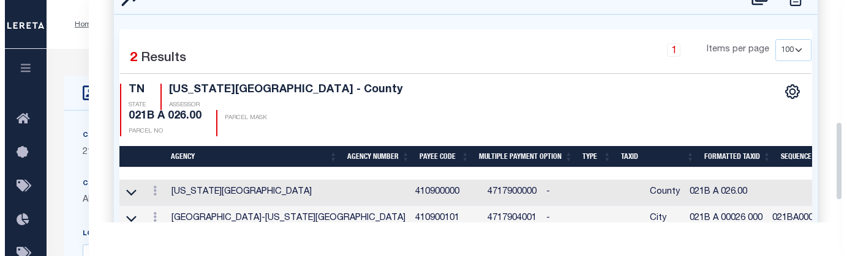
scroll to position [363, 0]
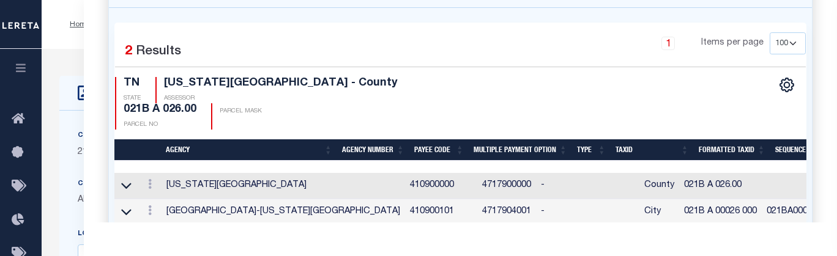
drag, startPoint x: 832, startPoint y: 95, endPoint x: 851, endPoint y: 158, distance: 65.7
click at [150, 179] on icon at bounding box center [150, 184] width 4 height 10
click at [169, 194] on link at bounding box center [166, 204] width 45 height 20
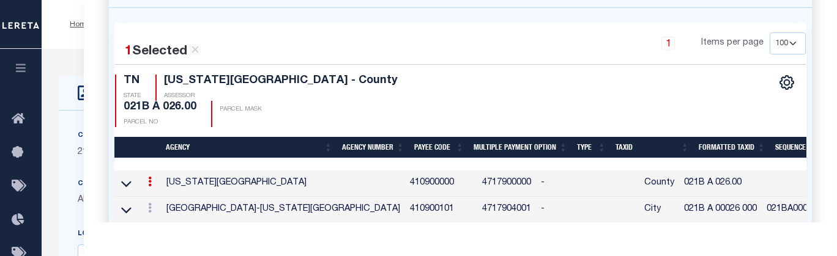
type input "021B A 026.00"
type textarea "$$$*** $$$$$*$$$"
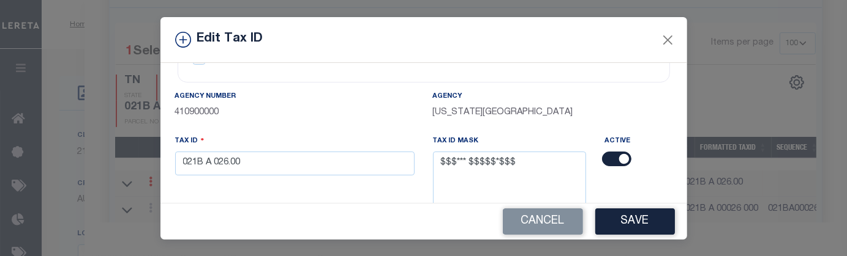
scroll to position [61, 0]
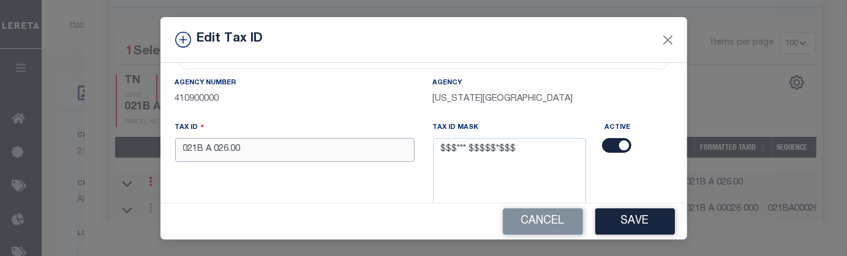
click at [281, 149] on input "021B A 026.00" at bounding box center [294, 150] width 239 height 24
type input "021B A 02600 000"
click at [640, 223] on button "Save" at bounding box center [635, 222] width 80 height 26
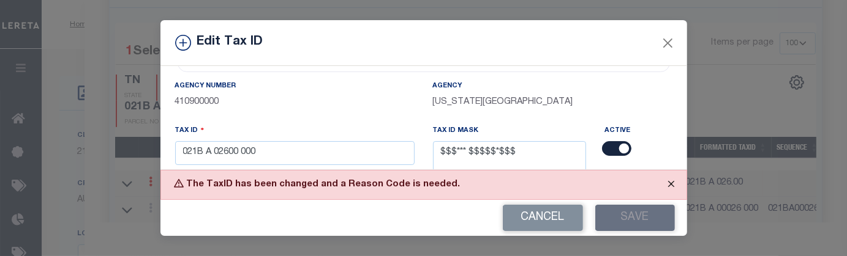
click at [671, 182] on button "Close" at bounding box center [671, 184] width 31 height 27
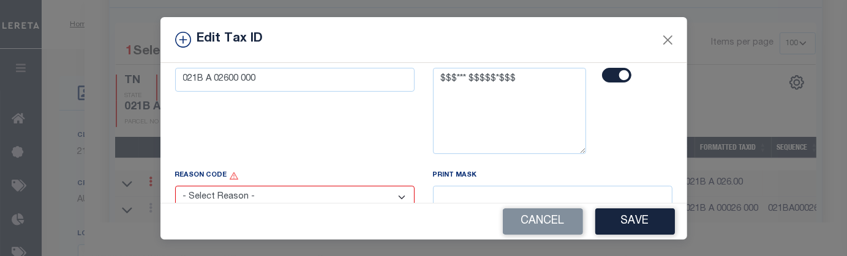
scroll to position [147, 0]
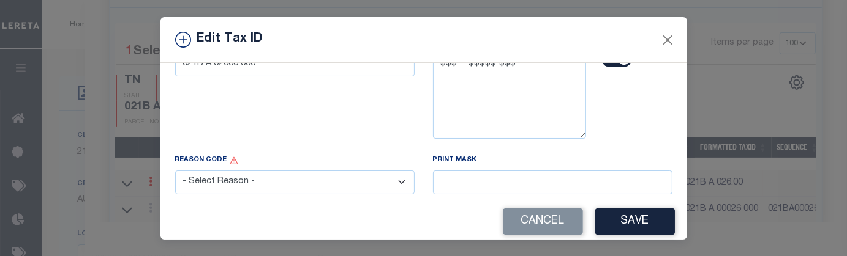
click at [396, 184] on select "- Select Reason - 099 - Other (Provide additional detail) ACT - Agency Changed …" at bounding box center [294, 183] width 239 height 24
select select "099"
click at [175, 172] on select "- Select Reason - 099 - Other (Provide additional detail) ACT - Agency Changed …" at bounding box center [294, 183] width 239 height 24
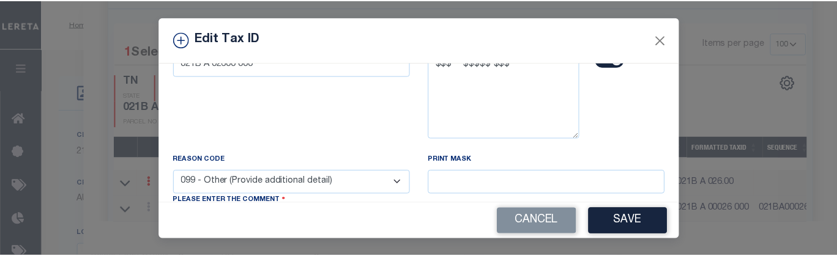
scroll to position [186, 0]
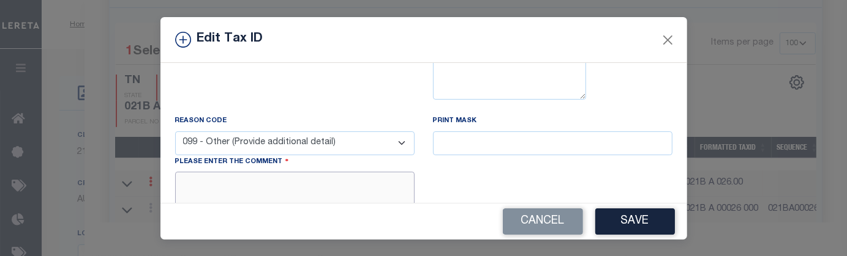
click at [392, 186] on textarea at bounding box center [294, 190] width 239 height 37
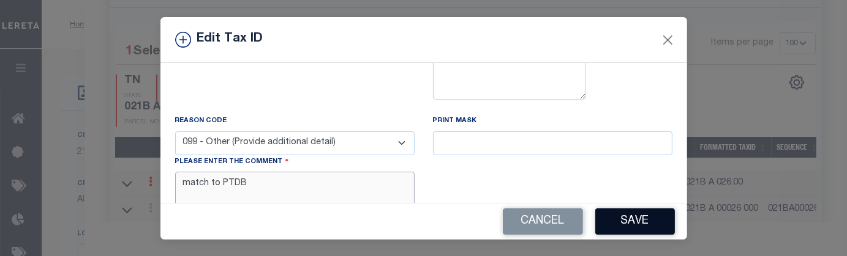
type textarea "match to PTDB"
click at [630, 215] on button "Save" at bounding box center [635, 222] width 80 height 26
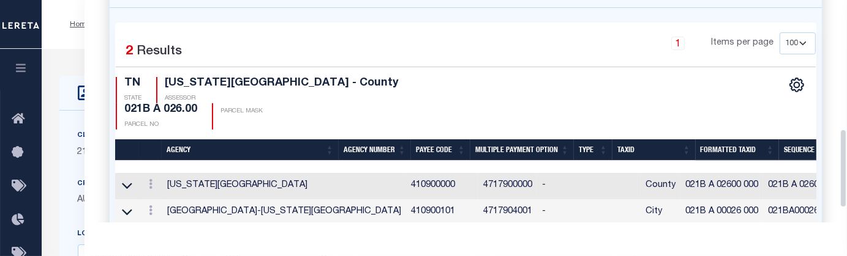
select select
type textarea "TAX ID Update last comment: match to PTDB"
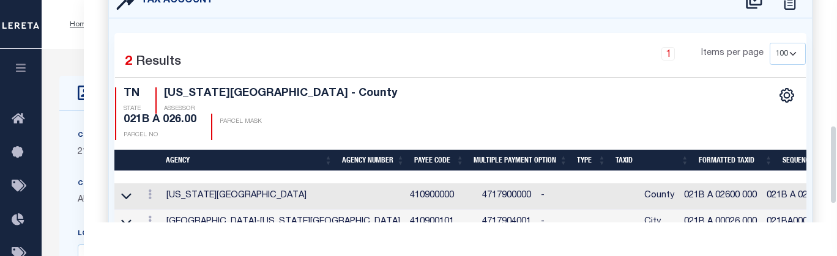
scroll to position [351, 0]
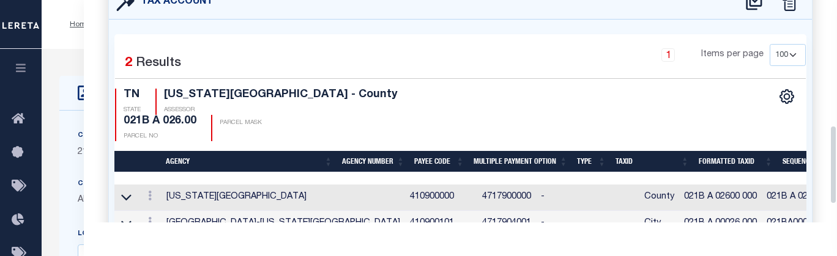
click at [834, 153] on div "Parcel Data QC QC QC - Select Status - Ready to QC" at bounding box center [461, 111] width 754 height 223
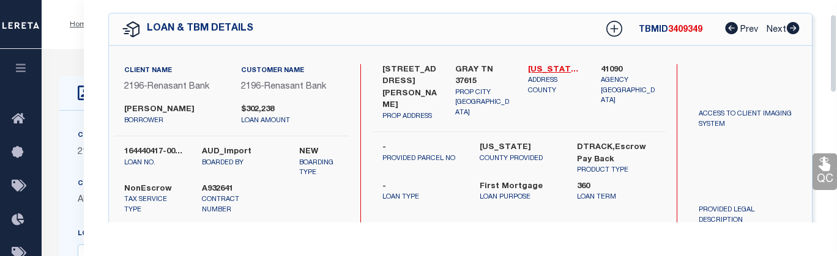
scroll to position [0, 0]
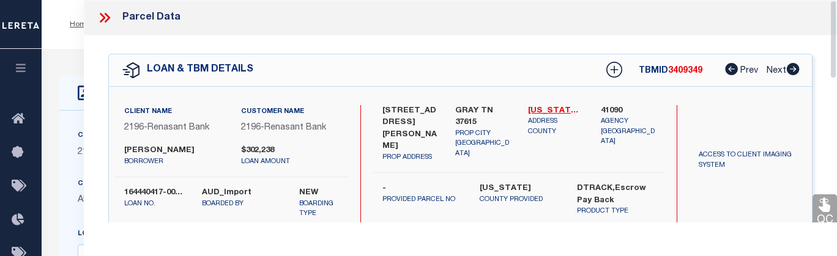
drag, startPoint x: 834, startPoint y: 153, endPoint x: 856, endPoint y: -12, distance: 166.7
click at [97, 23] on icon at bounding box center [105, 18] width 16 height 16
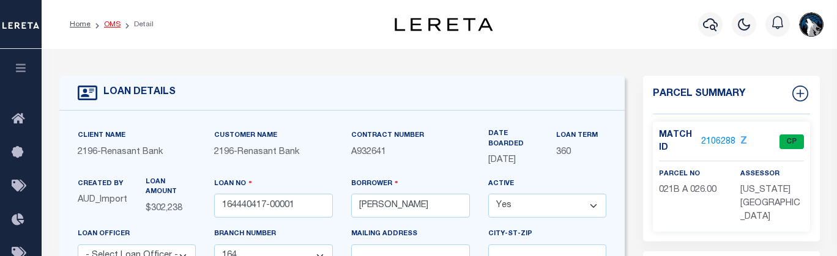
click at [113, 23] on link "OMS" at bounding box center [112, 24] width 17 height 7
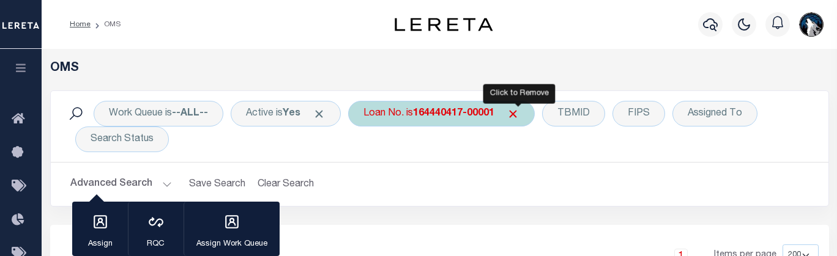
click at [520, 116] on span "Click to Remove" at bounding box center [513, 114] width 13 height 13
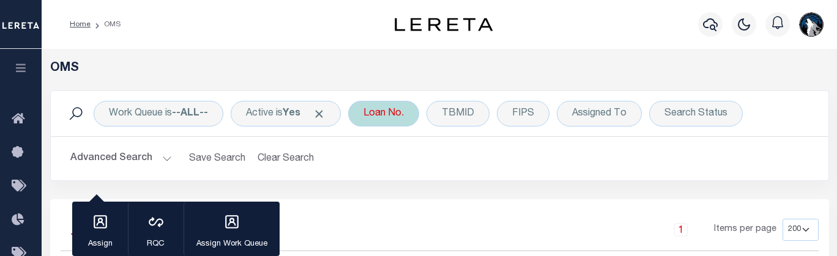
click at [383, 115] on div "Loan No." at bounding box center [383, 114] width 71 height 26
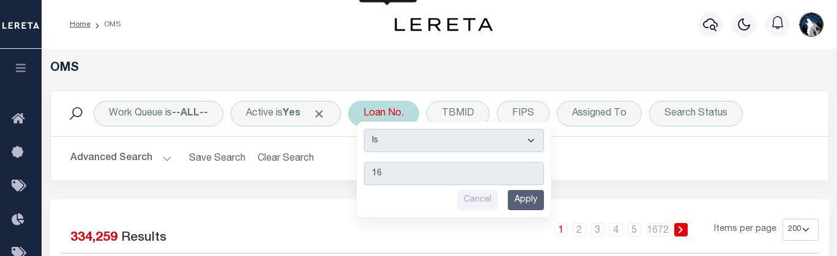
type input "1"
type input "163001143-00006"
click at [542, 204] on input "Apply" at bounding box center [526, 200] width 36 height 20
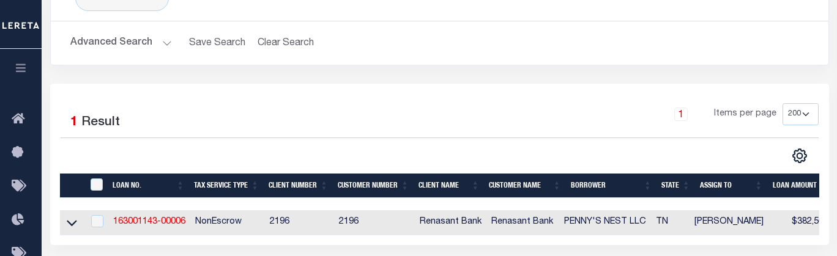
scroll to position [179, 0]
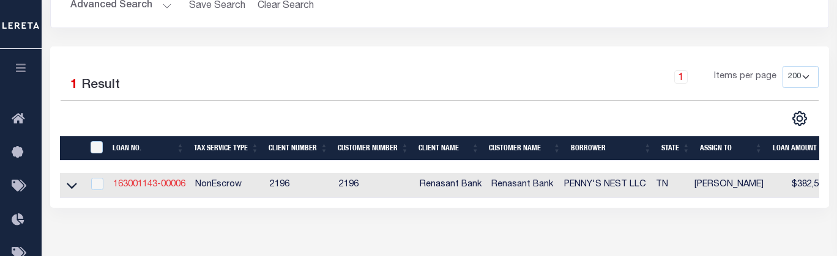
click at [145, 184] on link "163001143-00006" at bounding box center [149, 185] width 72 height 9
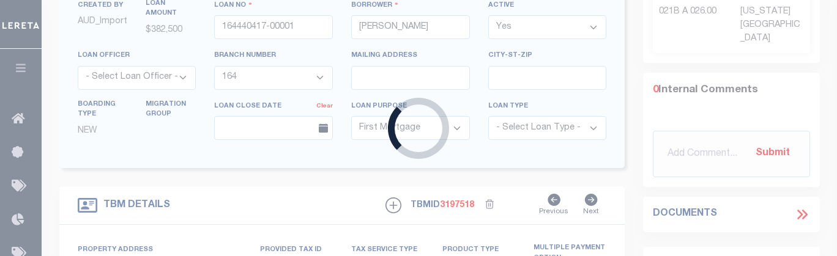
type input "163001143-00006"
type input "PENNY'S NEST LLC"
select select "5108"
select select
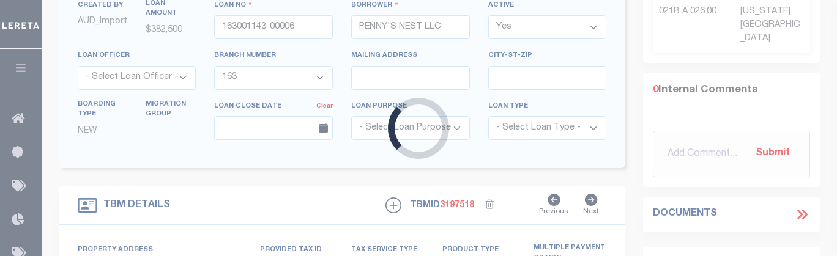
type input "207 BROYLES DRIVE"
select select
type input "JOHNSON CITY TN 37604"
select select
type textarea "TAX ID Update last comment: Tax ID Special Project"
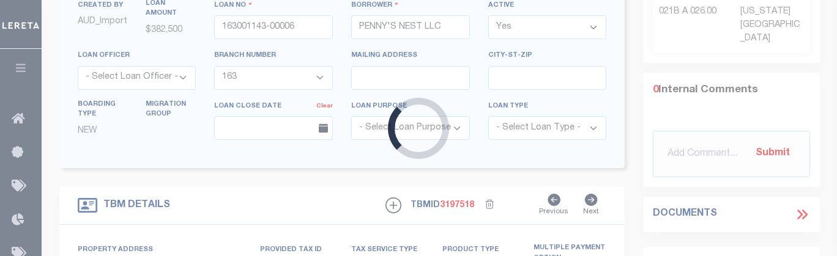
select select "5108"
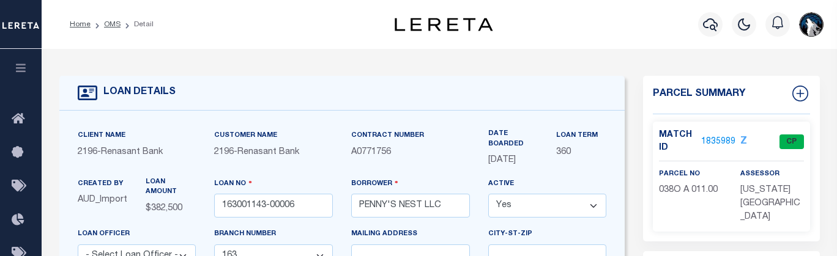
click at [722, 140] on link "1835989" at bounding box center [719, 142] width 34 height 13
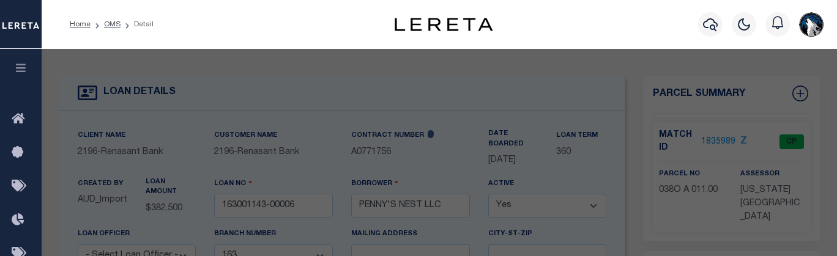
select select "AS"
checkbox input "false"
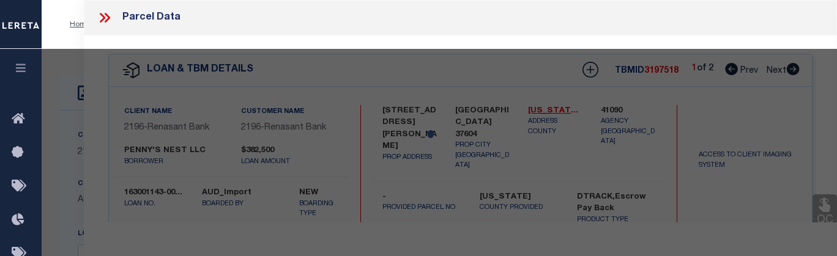
select select "CP"
type input "MOFFITT PROPERTIES"
select select
type input "BROYLES DR 207"
checkbox input "false"
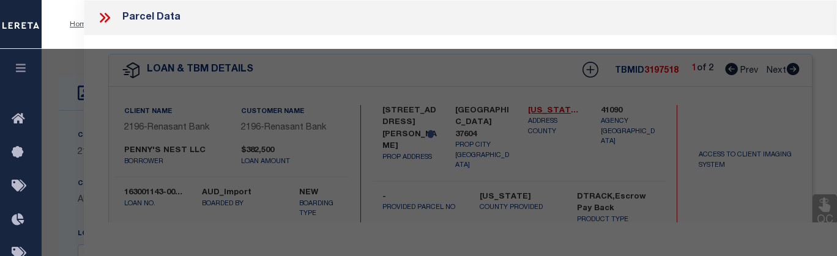
type input "JOHNSON CITY TN 37604"
type textarea "Acreage: 0.42 HYDE PARK Lot: 9"
type textarea "Tax ID Special Project"
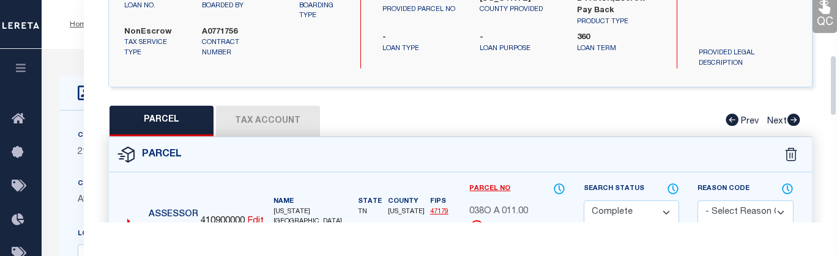
scroll to position [201, 0]
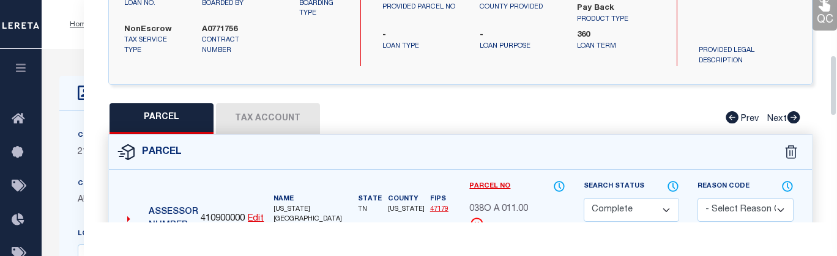
drag, startPoint x: 834, startPoint y: 38, endPoint x: 840, endPoint y: 94, distance: 56.0
click at [293, 121] on button "Tax Account" at bounding box center [268, 118] width 104 height 31
select select "100"
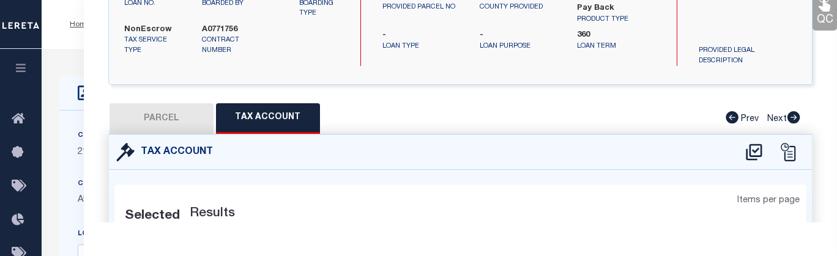
select select "100"
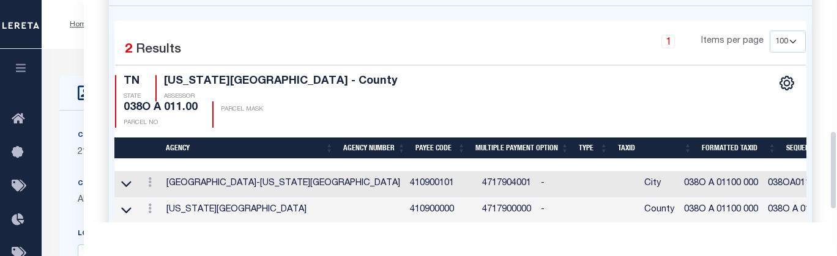
scroll to position [367, 0]
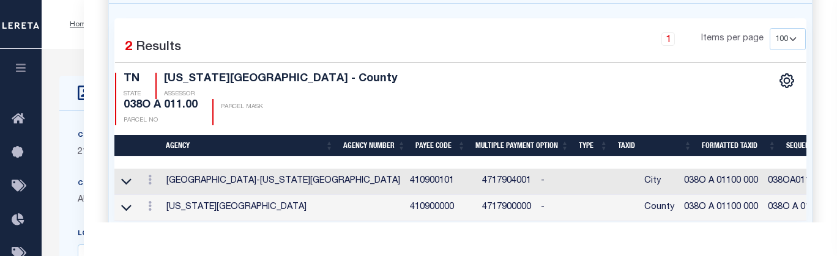
drag, startPoint x: 831, startPoint y: 84, endPoint x: 843, endPoint y: 143, distance: 60.5
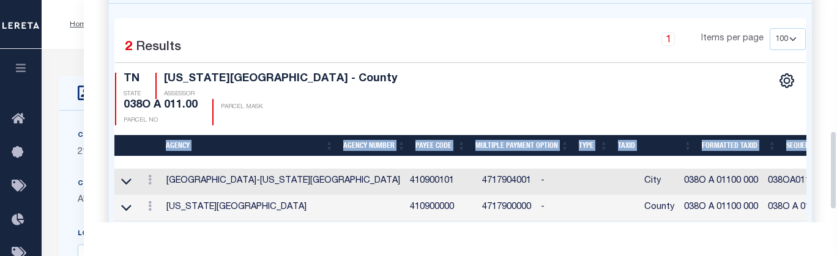
drag, startPoint x: 829, startPoint y: 146, endPoint x: 834, endPoint y: 84, distance: 62.7
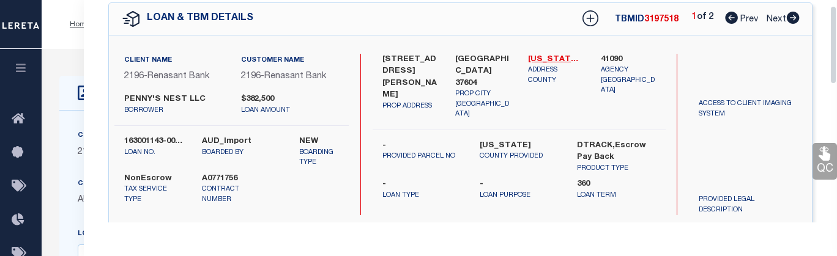
scroll to position [10, 0]
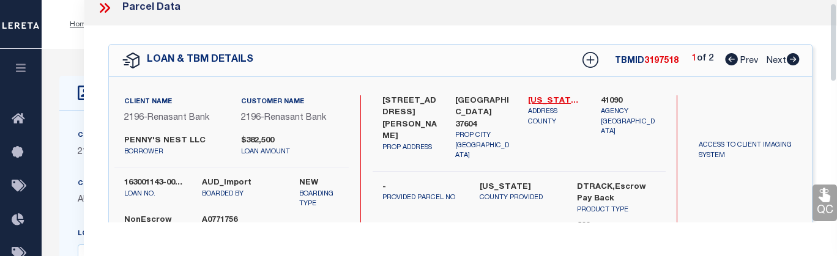
drag, startPoint x: 836, startPoint y: 155, endPoint x: 850, endPoint y: 28, distance: 128.0
click at [793, 59] on icon at bounding box center [793, 59] width 13 height 12
select select "AS"
checkbox input "false"
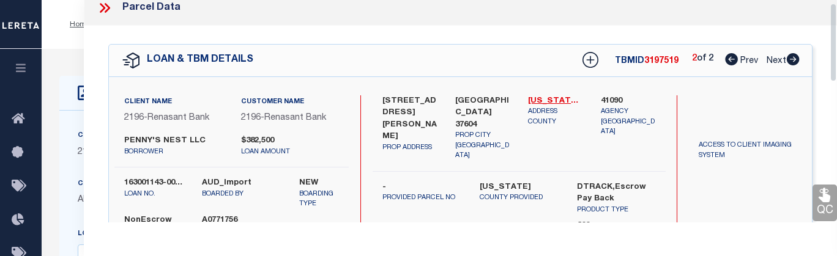
checkbox input "false"
select select "CP"
type input "REEVES GEORGE W & MARY KATE"
select select
type input "HOLSTON AVE W 312"
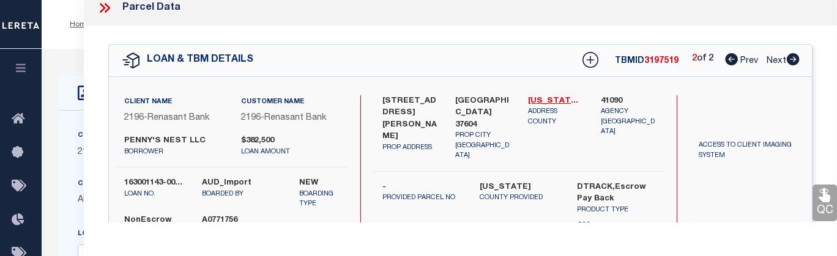
checkbox input "false"
type input "JOHNSON CITY TN 37604"
type textarea "CENTRAL ADD Lot: 7"
type textarea "Tax ID Special Project"
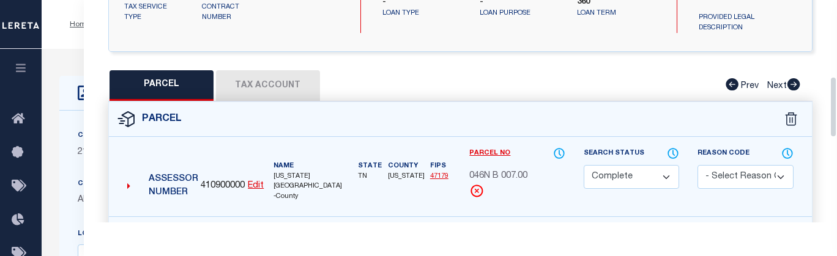
drag, startPoint x: 832, startPoint y: 51, endPoint x: 855, endPoint y: 89, distance: 44.5
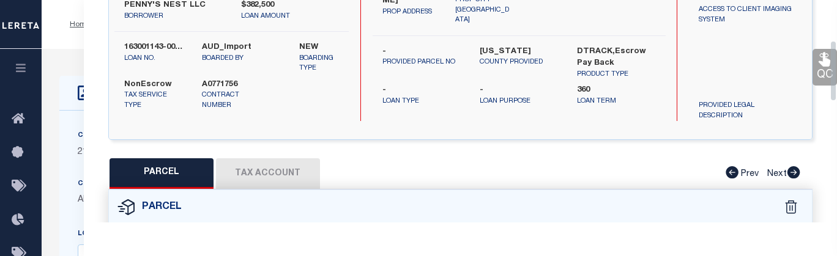
click at [284, 182] on button "Tax Account" at bounding box center [268, 174] width 104 height 31
select select "100"
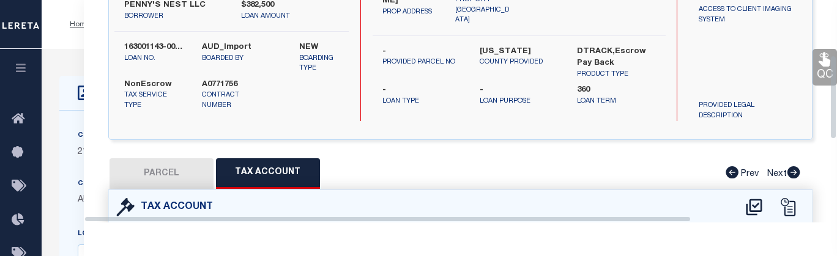
select select "100"
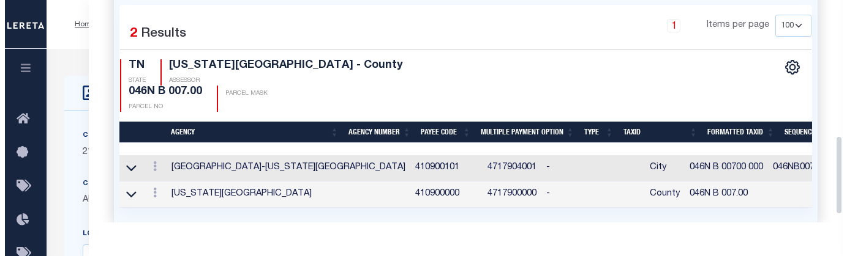
scroll to position [382, 0]
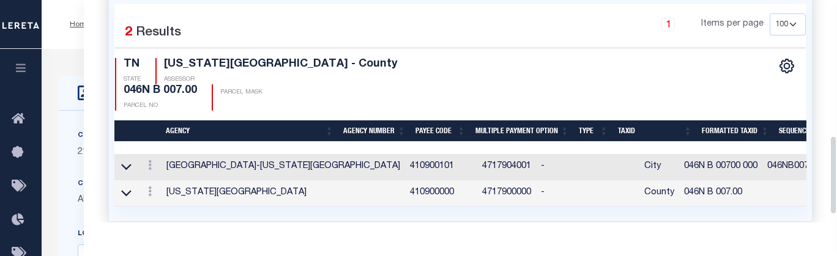
drag, startPoint x: 835, startPoint y: 103, endPoint x: 856, endPoint y: 188, distance: 87.1
click at [152, 189] on link at bounding box center [149, 194] width 13 height 10
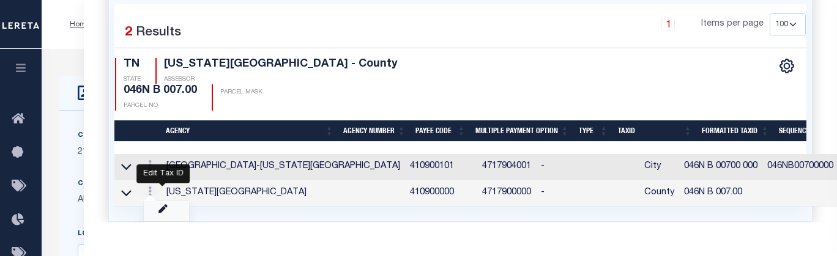
click at [166, 205] on icon "" at bounding box center [163, 209] width 9 height 9
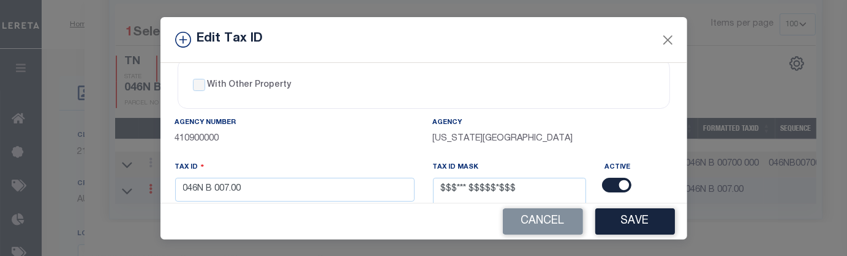
scroll to position [74, 0]
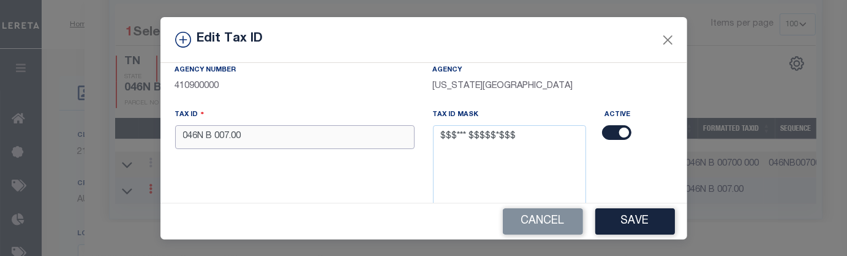
click at [318, 138] on input "046N B 007.00" at bounding box center [294, 137] width 239 height 24
type input "0"
type input "046N B 00700 000"
click at [608, 223] on button "Save" at bounding box center [635, 222] width 80 height 26
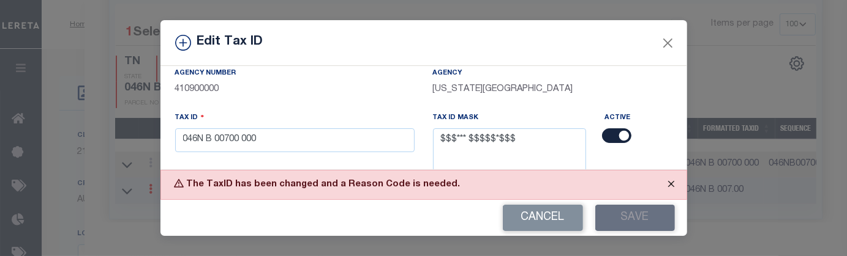
click at [675, 180] on button "Close" at bounding box center [671, 184] width 31 height 27
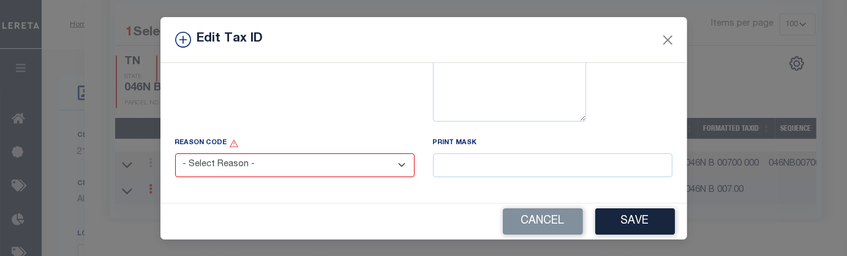
scroll to position [189, 0]
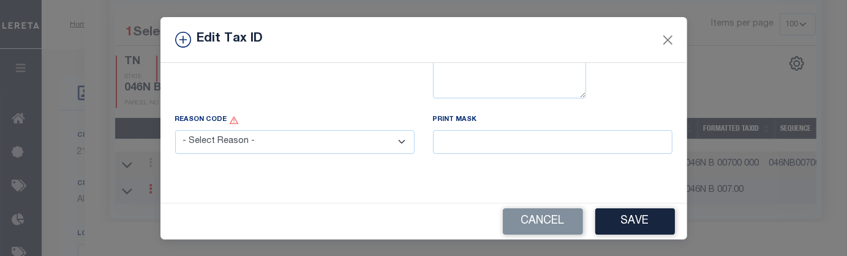
click at [395, 144] on select "- Select Reason - 099 - Other (Provide additional detail) ACT - Agency Changed …" at bounding box center [294, 142] width 239 height 24
select select "099"
click at [175, 130] on select "- Select Reason - 099 - Other (Provide additional detail) ACT - Agency Changed …" at bounding box center [294, 142] width 239 height 24
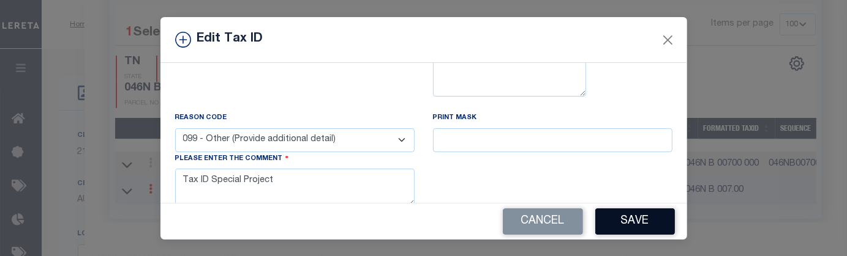
click at [618, 226] on button "Save" at bounding box center [635, 222] width 80 height 26
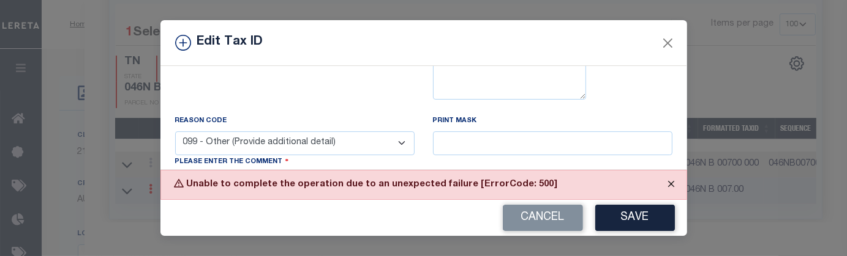
click at [671, 181] on button "Close" at bounding box center [671, 184] width 31 height 27
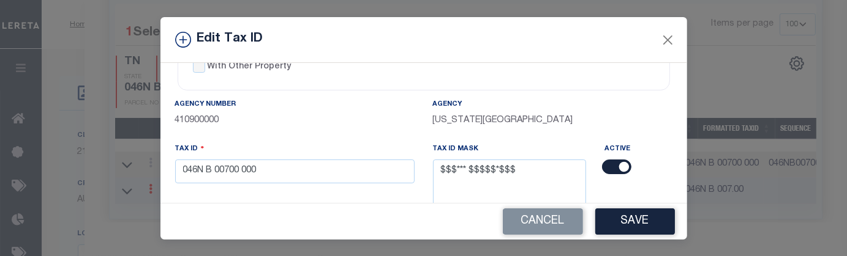
scroll to position [42, 0]
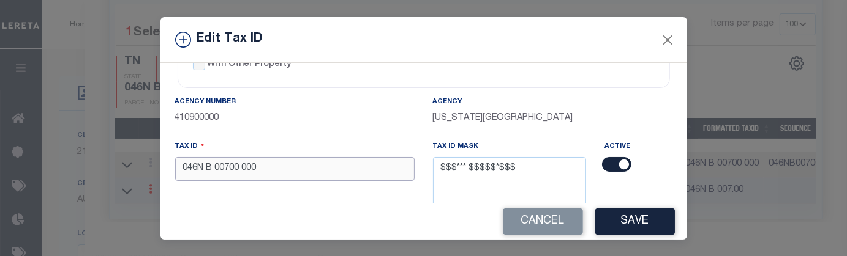
click at [272, 176] on input "046N B 00700 000" at bounding box center [294, 169] width 239 height 24
type input "0"
click at [664, 45] on button "Close" at bounding box center [667, 40] width 16 height 16
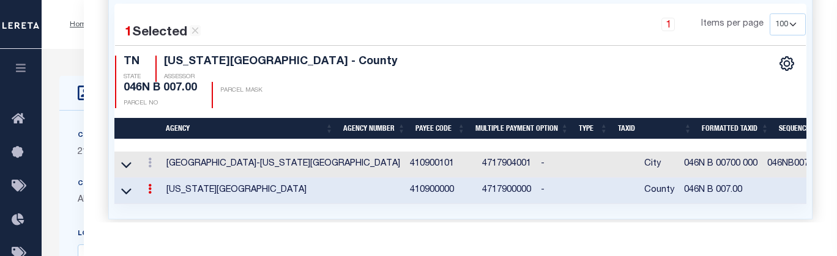
click at [146, 186] on link at bounding box center [149, 191] width 13 height 10
click at [157, 199] on link at bounding box center [166, 209] width 45 height 20
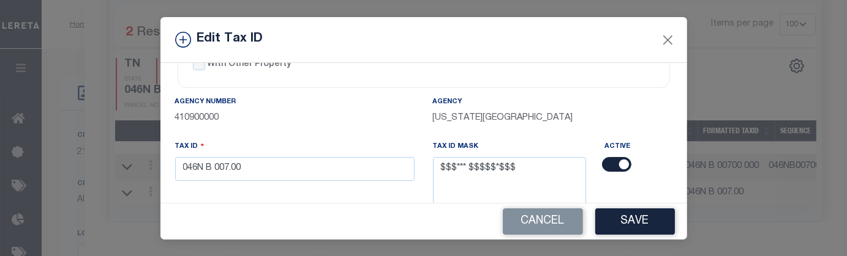
scroll to position [0, 0]
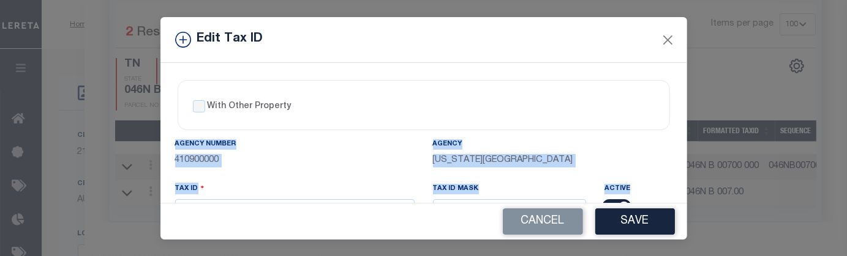
drag, startPoint x: 681, startPoint y: 101, endPoint x: 681, endPoint y: 133, distance: 31.8
click at [681, 133] on div "With Other Property With Other Property Type Temporary Permanent Parent Parcel …" at bounding box center [423, 133] width 526 height 140
click at [607, 155] on div "Agency Number 410900000 Agency WASHINGTON COUNTY Tax ID 046N B 007.00 Tax ID Ma…" at bounding box center [423, 249] width 515 height 223
click at [608, 154] on div "Agency Number 410900000 Agency WASHINGTON COUNTY Tax ID 046N B 007.00 Tax ID Ma…" at bounding box center [423, 249] width 515 height 223
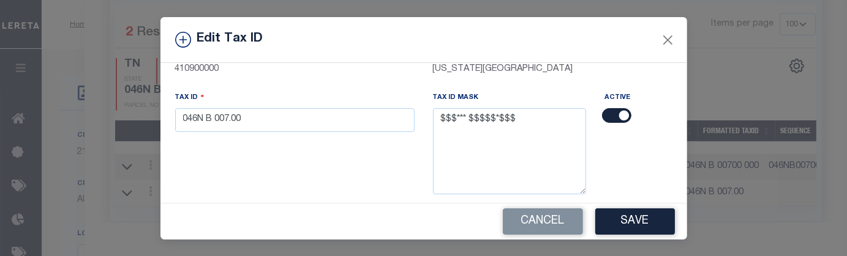
scroll to position [94, 0]
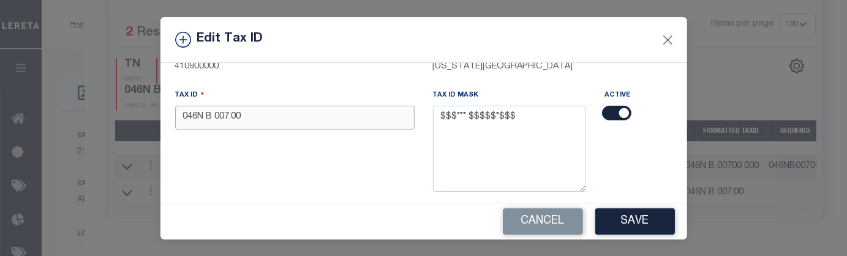
click at [356, 128] on input "046N B 007.00" at bounding box center [294, 118] width 239 height 24
type input "0"
type input "046N B 00700 000"
click at [617, 219] on button "Save" at bounding box center [635, 222] width 80 height 26
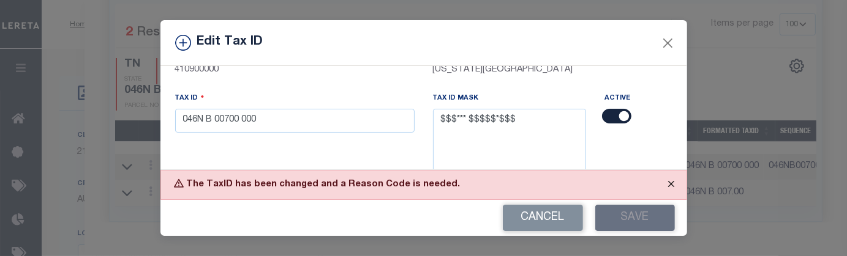
click at [667, 189] on button "Close" at bounding box center [671, 184] width 31 height 27
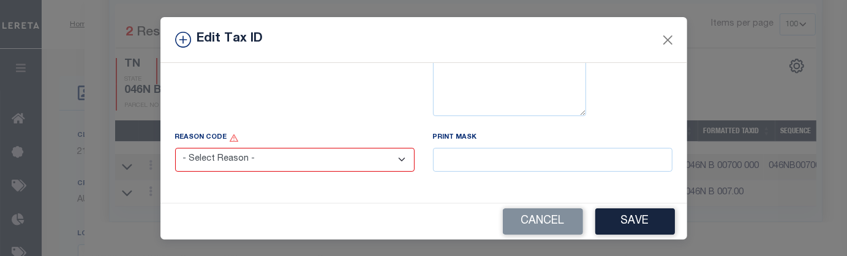
scroll to position [189, 0]
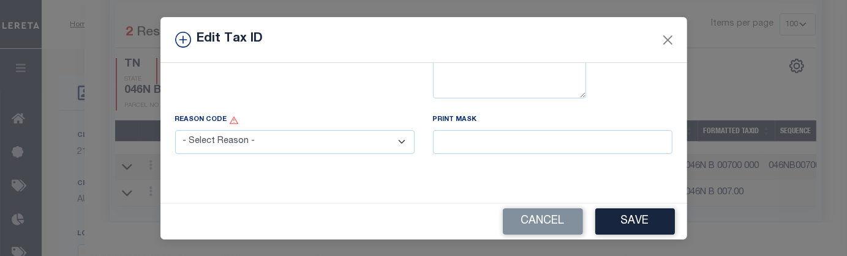
click at [397, 146] on select "- Select Reason - 099 - Other (Provide additional detail) ACT - Agency Changed …" at bounding box center [294, 142] width 239 height 24
select select "099"
click at [175, 130] on select "- Select Reason - 099 - Other (Provide additional detail) ACT - Agency Changed …" at bounding box center [294, 142] width 239 height 24
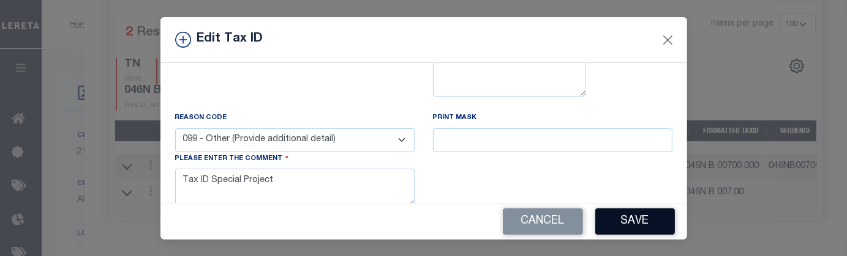
click at [626, 223] on button "Save" at bounding box center [635, 222] width 80 height 26
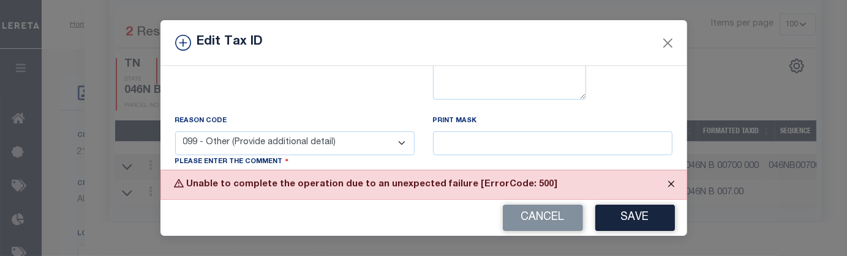
click at [672, 183] on button "Close" at bounding box center [671, 184] width 31 height 27
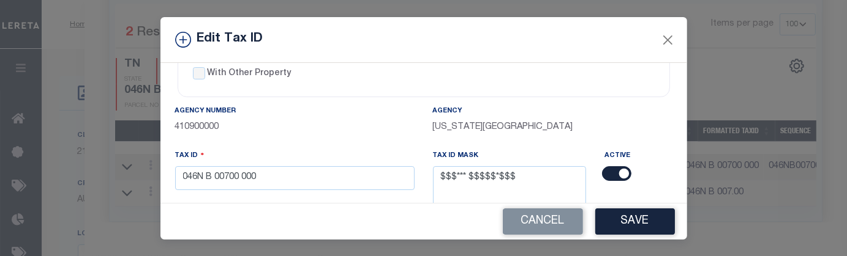
scroll to position [28, 0]
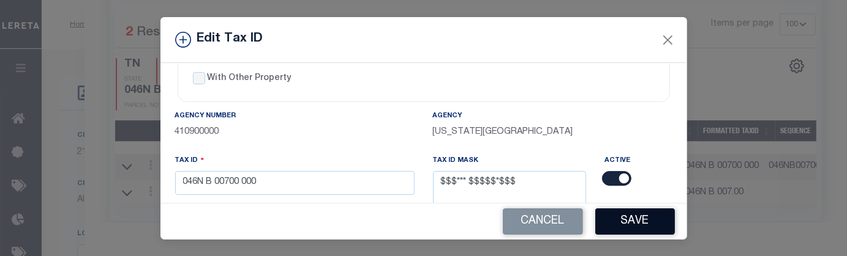
click at [650, 213] on button "Save" at bounding box center [635, 222] width 80 height 26
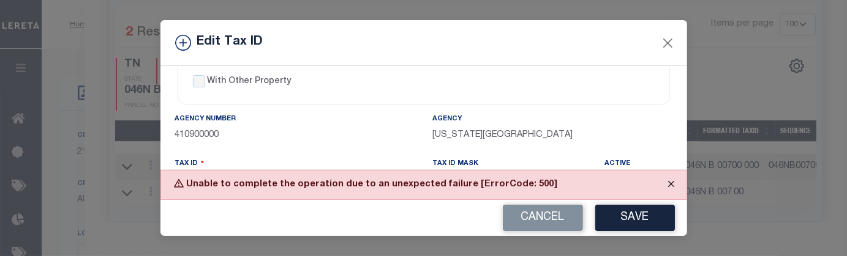
click at [676, 187] on button "Close" at bounding box center [671, 184] width 31 height 27
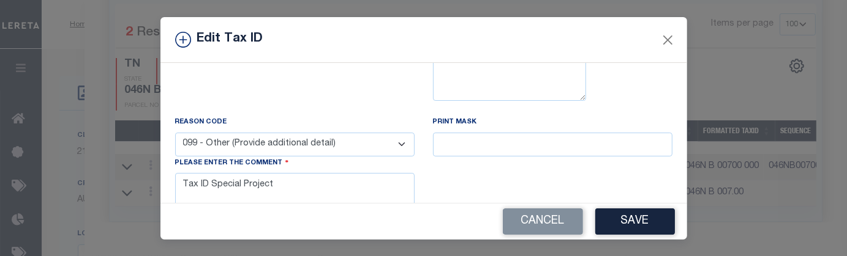
scroll to position [194, 0]
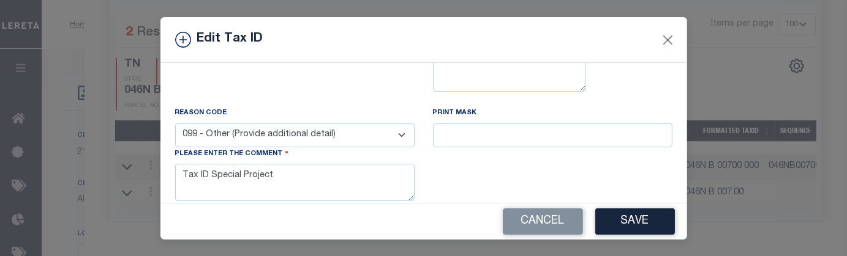
drag, startPoint x: 689, startPoint y: 145, endPoint x: 690, endPoint y: 156, distance: 11.2
click at [690, 156] on div "Edit Tax ID With Other Property With Other Property Type Temporary" at bounding box center [423, 128] width 847 height 256
click at [644, 214] on button "Save" at bounding box center [635, 222] width 80 height 26
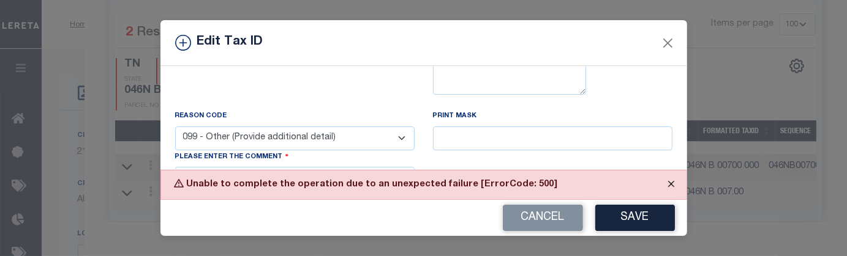
click at [668, 185] on button "Close" at bounding box center [671, 184] width 31 height 27
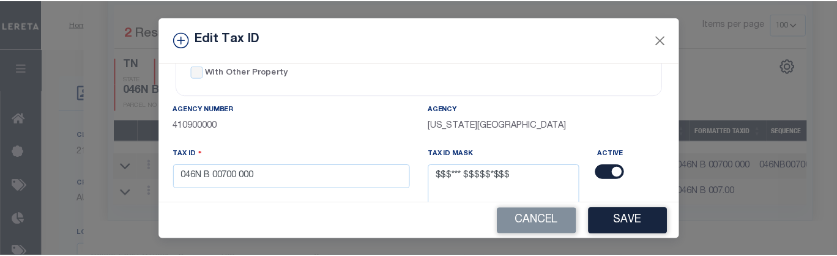
scroll to position [31, 0]
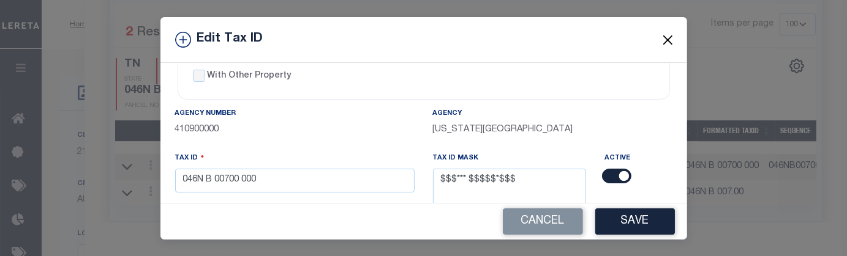
click at [667, 34] on button "Close" at bounding box center [667, 40] width 16 height 16
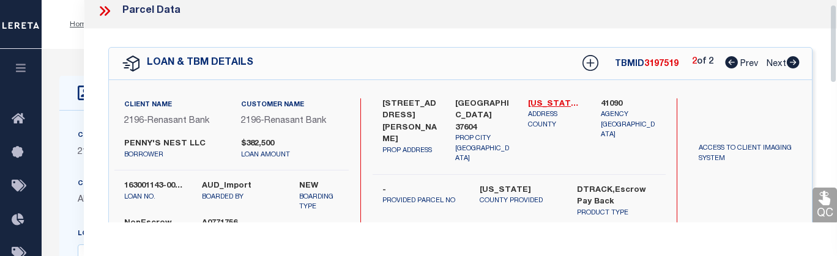
scroll to position [0, 0]
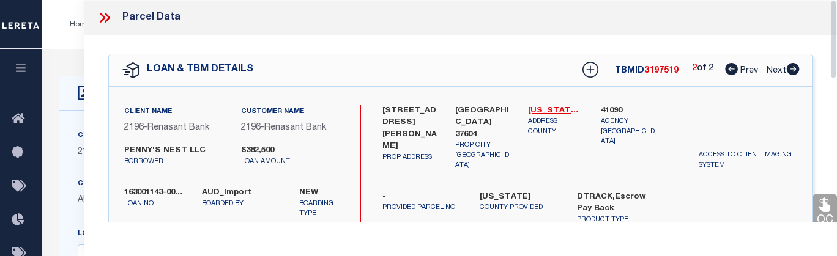
drag, startPoint x: 834, startPoint y: 198, endPoint x: 820, endPoint y: 37, distance: 161.0
click at [820, 37] on div "Parcel Data QC QC QC - Select Status - Ready to QC" at bounding box center [461, 111] width 754 height 223
click at [110, 15] on icon at bounding box center [105, 18] width 16 height 16
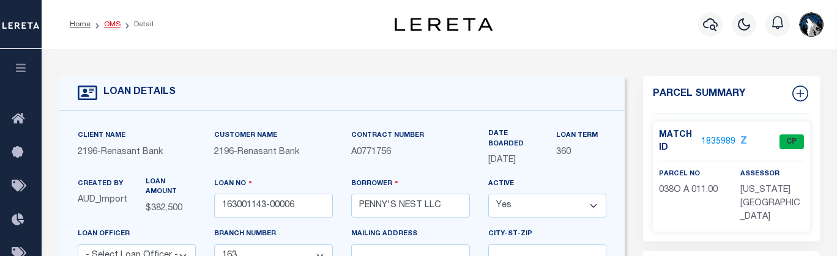
click at [115, 28] on link "OMS" at bounding box center [112, 24] width 17 height 7
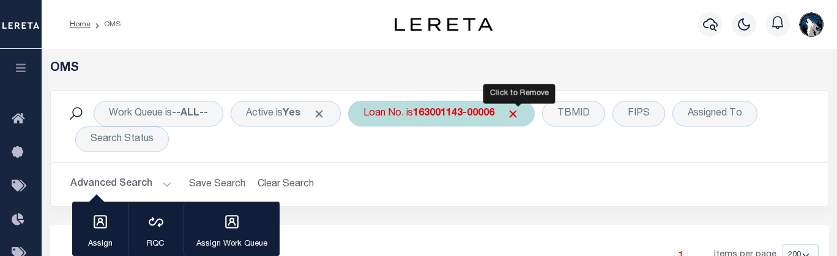
click at [520, 117] on span "Click to Remove" at bounding box center [513, 114] width 13 height 13
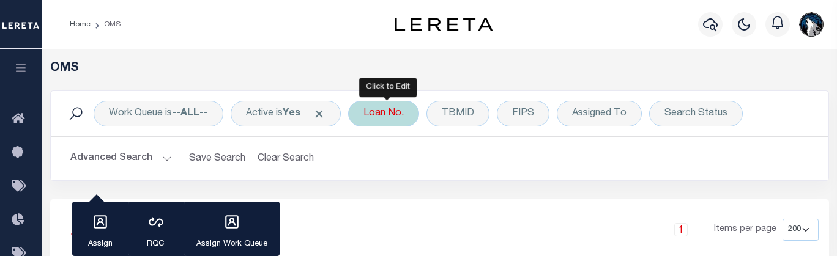
click at [386, 118] on div "Loan No." at bounding box center [383, 114] width 71 height 26
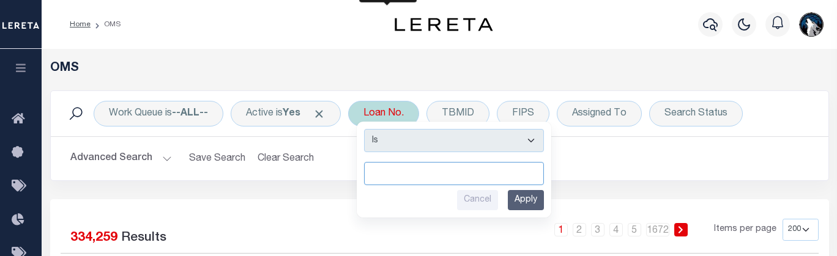
paste input "104893"
type input "104893"
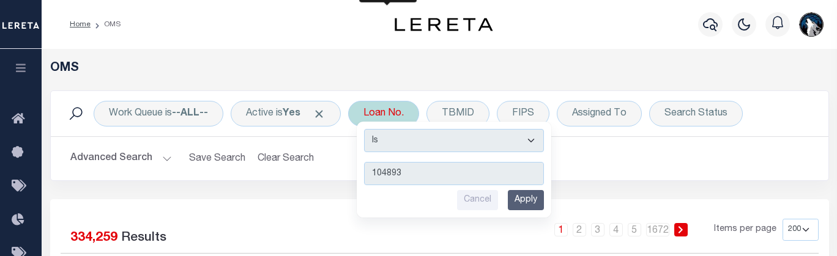
click at [536, 196] on input "Apply" at bounding box center [526, 200] width 36 height 20
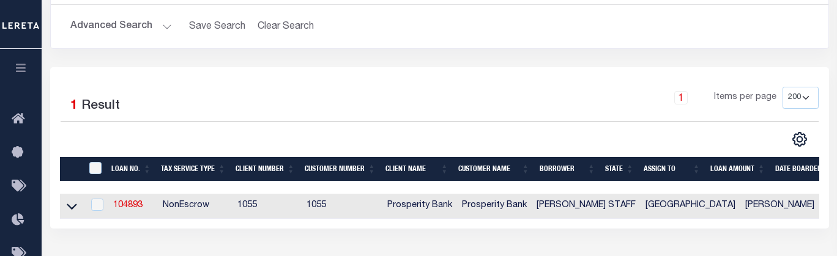
scroll to position [163, 0]
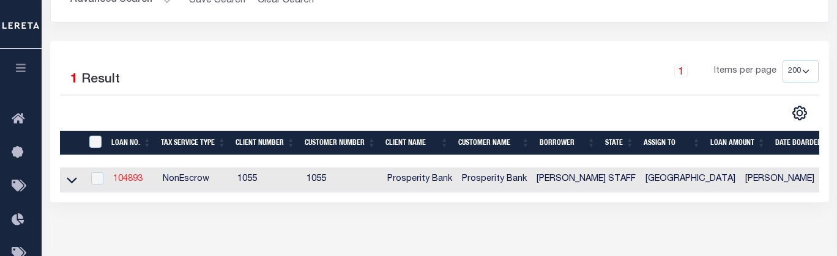
click at [125, 177] on link "104893" at bounding box center [127, 179] width 29 height 9
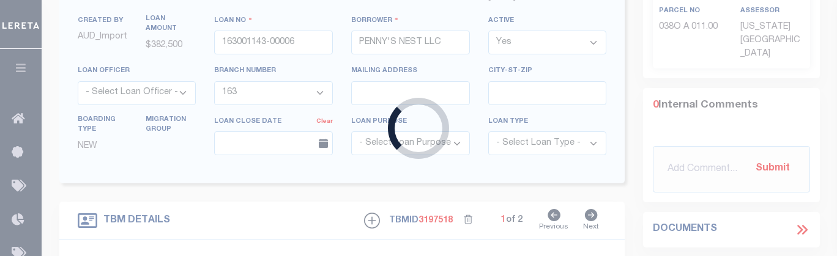
type input "104893"
type input "CRAIG STAFF"
select select
type input "205 BLYTH RD"
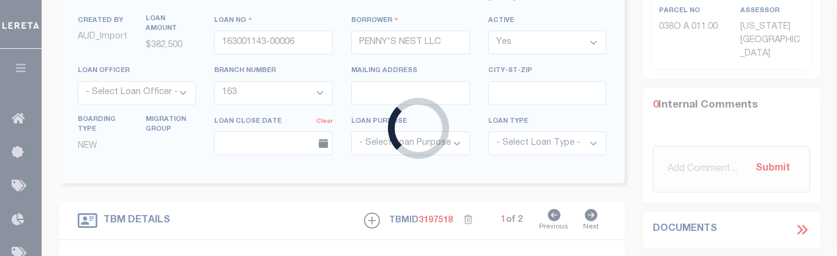
type input "VICTORIA TX 77904-2881"
select select "100"
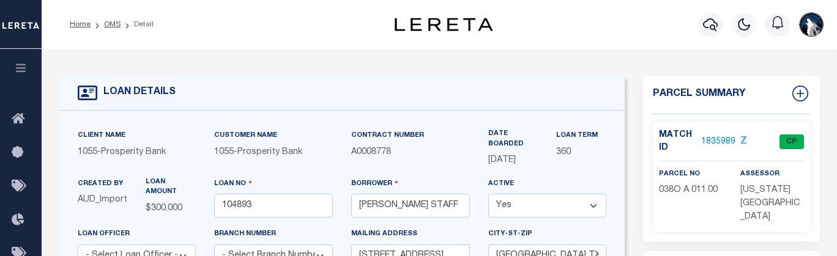
type input "5338 EDGAR LEESVILLE RD"
select select
type input "YOAKUM TX 77995"
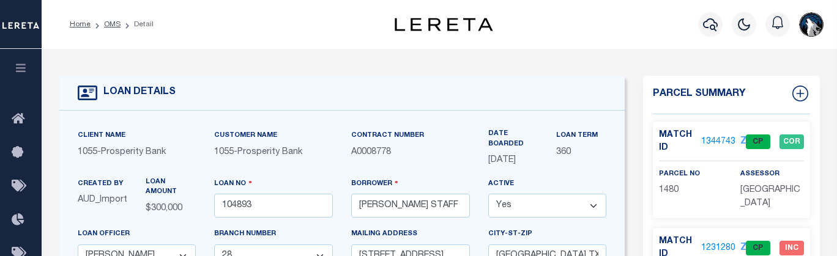
click at [717, 136] on link "1344743" at bounding box center [719, 142] width 34 height 13
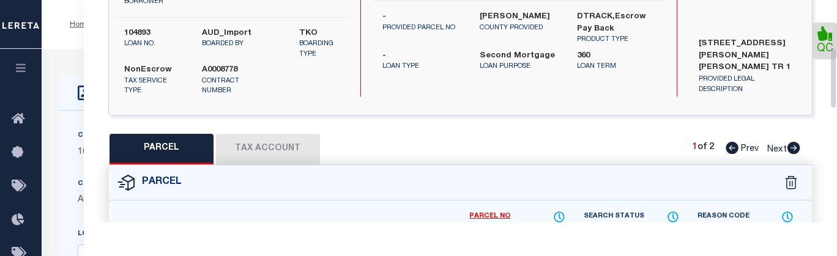
scroll to position [234, 0]
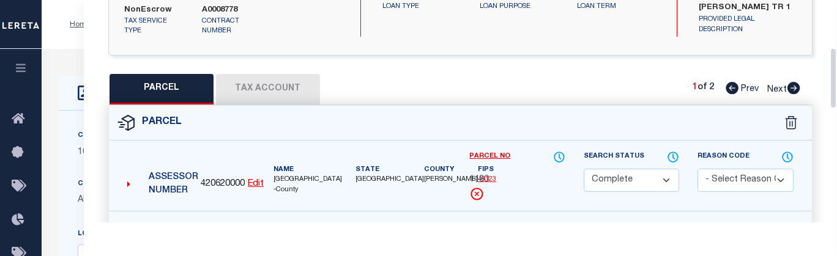
drag, startPoint x: 836, startPoint y: 41, endPoint x: 842, endPoint y: 106, distance: 65.2
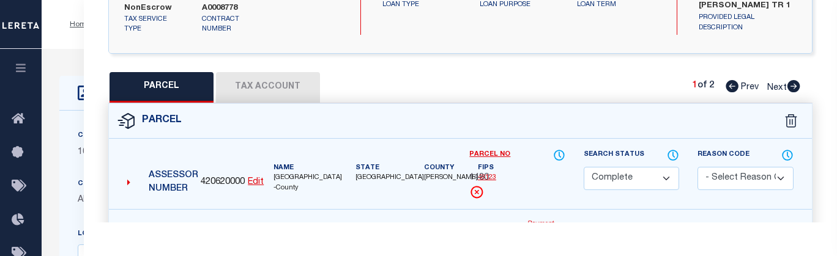
click at [294, 87] on button "Tax Account" at bounding box center [268, 87] width 104 height 31
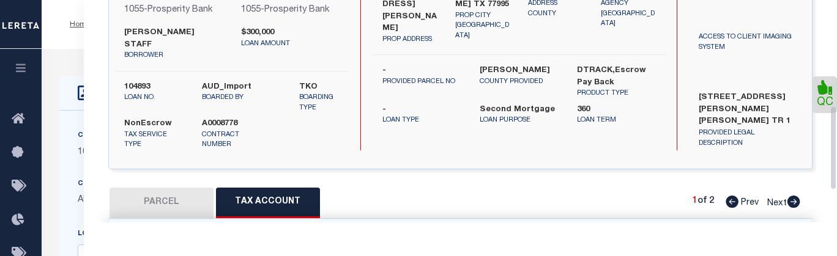
scroll to position [16, 0]
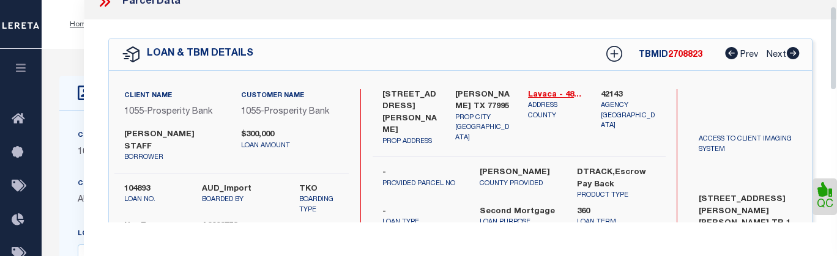
drag, startPoint x: 834, startPoint y: 113, endPoint x: 803, endPoint y: 30, distance: 88.7
click at [803, 30] on div "Parcel Data QC" at bounding box center [461, 111] width 754 height 223
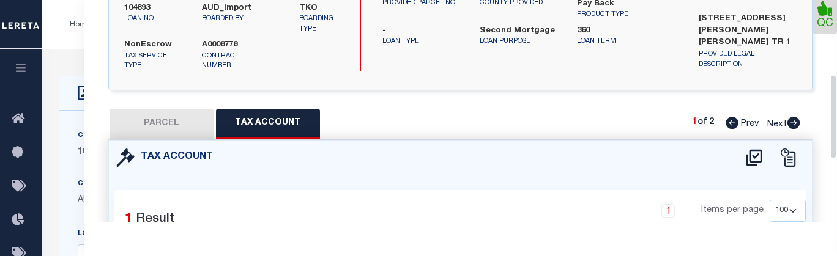
scroll to position [221, 0]
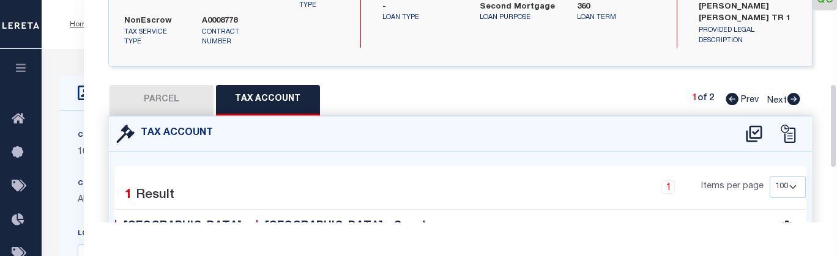
drag, startPoint x: 830, startPoint y: 96, endPoint x: 837, endPoint y: 127, distance: 31.9
click at [837, 127] on div "Parcel Data QC" at bounding box center [461, 111] width 754 height 223
click at [788, 93] on icon at bounding box center [793, 99] width 13 height 12
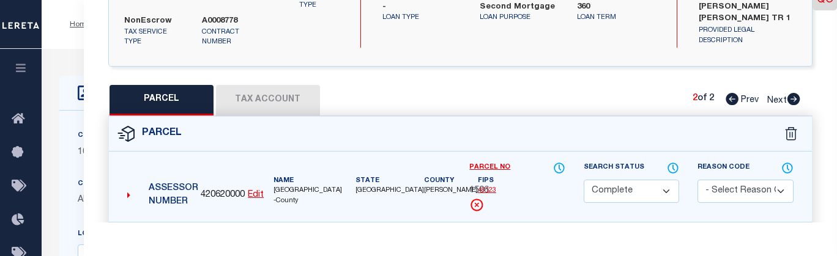
click at [248, 95] on button "Tax Account" at bounding box center [268, 100] width 104 height 31
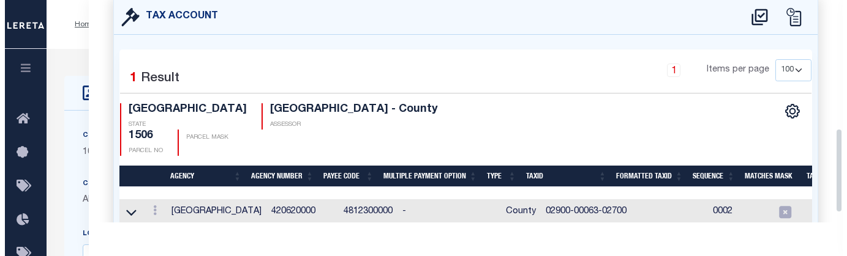
scroll to position [342, 0]
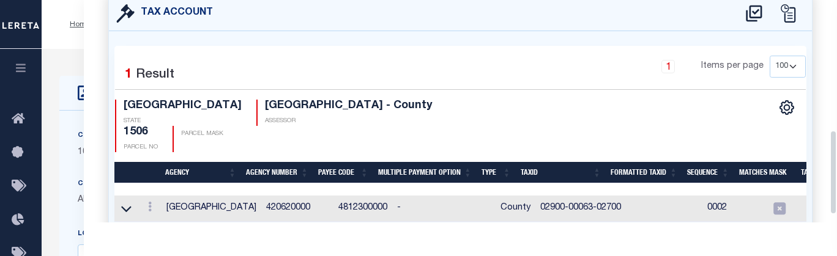
drag, startPoint x: 832, startPoint y: 103, endPoint x: 844, endPoint y: 149, distance: 48.0
click at [152, 204] on link at bounding box center [149, 209] width 13 height 10
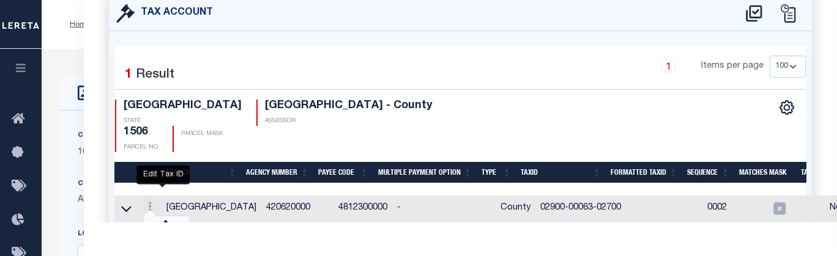
click at [159, 221] on icon "" at bounding box center [163, 225] width 9 height 9
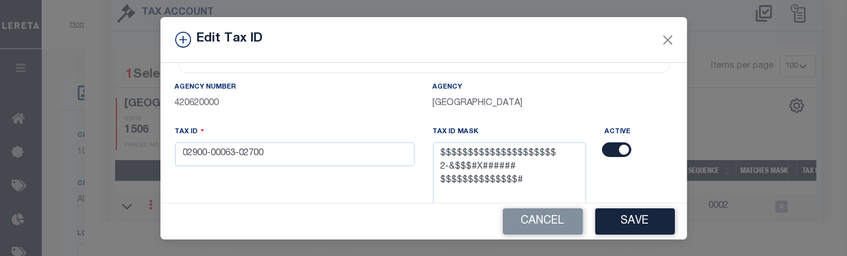
scroll to position [64, 0]
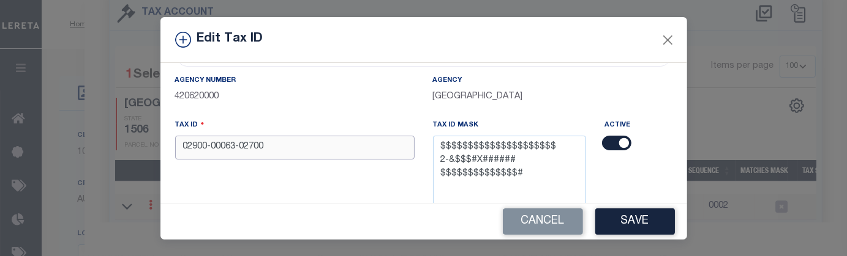
click at [318, 152] on input "02900-00063-02700" at bounding box center [294, 148] width 239 height 24
click at [585, 32] on div "Edit Tax ID" at bounding box center [423, 40] width 526 height 46
click at [176, 147] on input "text" at bounding box center [294, 148] width 239 height 24
paste input "029000006302700000000"
click at [610, 222] on button "Save" at bounding box center [635, 222] width 80 height 26
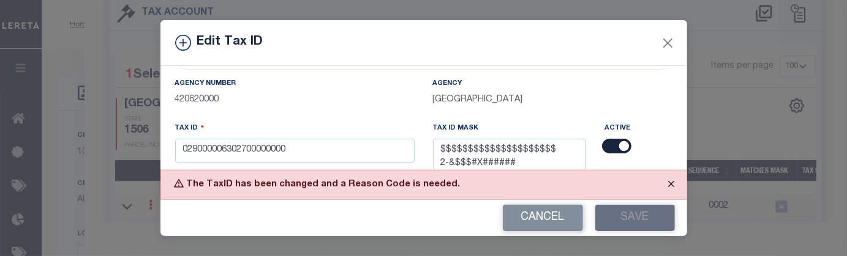
click at [668, 184] on button "Close" at bounding box center [671, 184] width 31 height 27
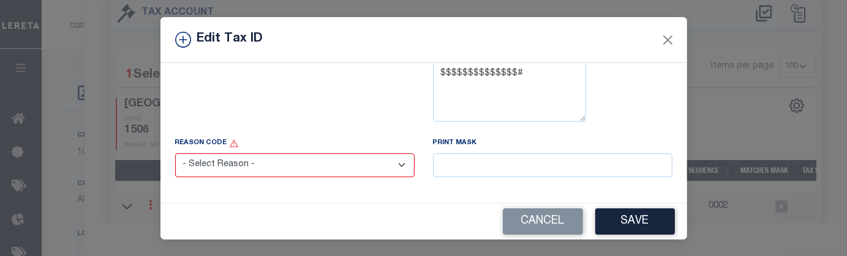
scroll to position [171, 0]
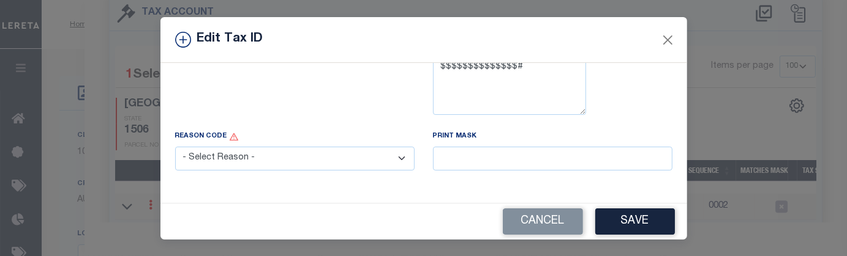
click at [389, 160] on select "- Select Reason - 099 - Other (Provide additional detail) ACT - Agency Changed …" at bounding box center [294, 159] width 239 height 24
click at [175, 148] on select "- Select Reason - 099 - Other (Provide additional detail) ACT - Agency Changed …" at bounding box center [294, 159] width 239 height 24
